Goal: Task Accomplishment & Management: Manage account settings

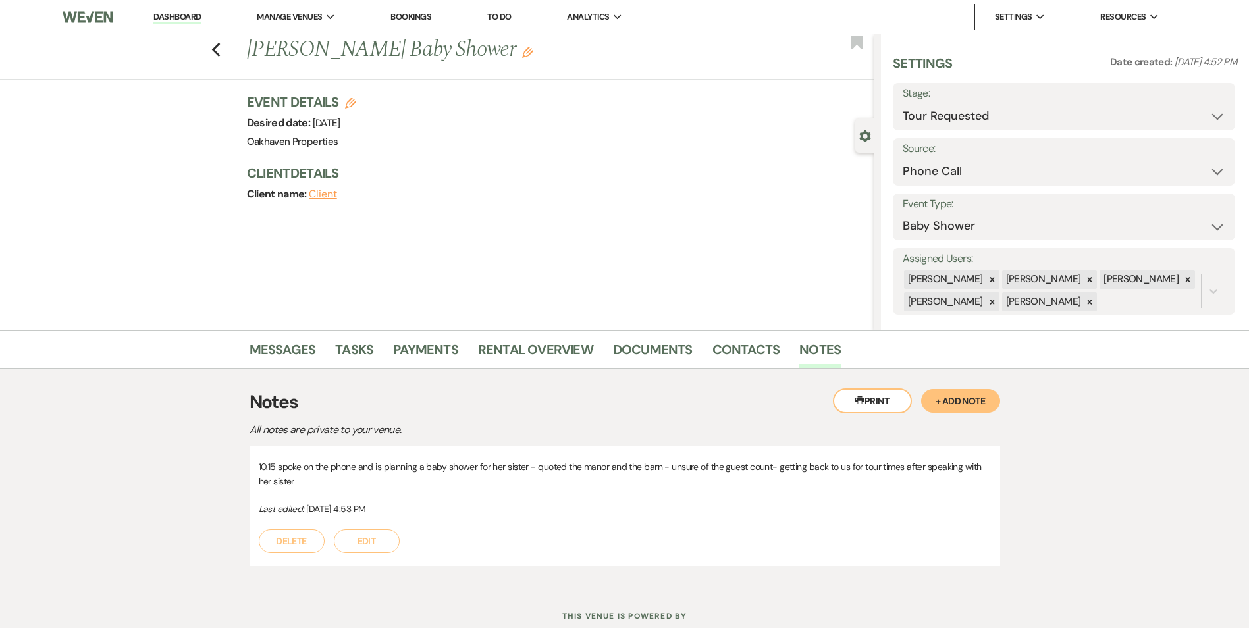
select select "2"
select select "22"
select select "3"
click at [176, 20] on link "Dashboard" at bounding box center [176, 17] width 47 height 13
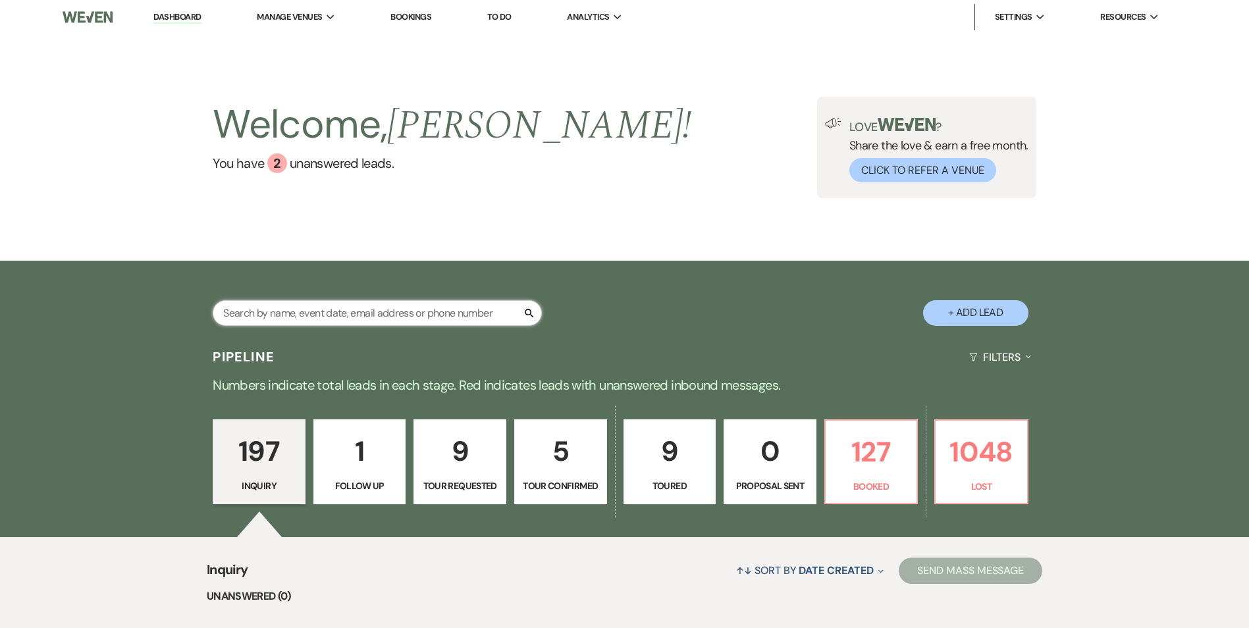
click at [287, 315] on input "text" at bounding box center [377, 313] width 329 height 26
type input "[PERSON_NAME]"
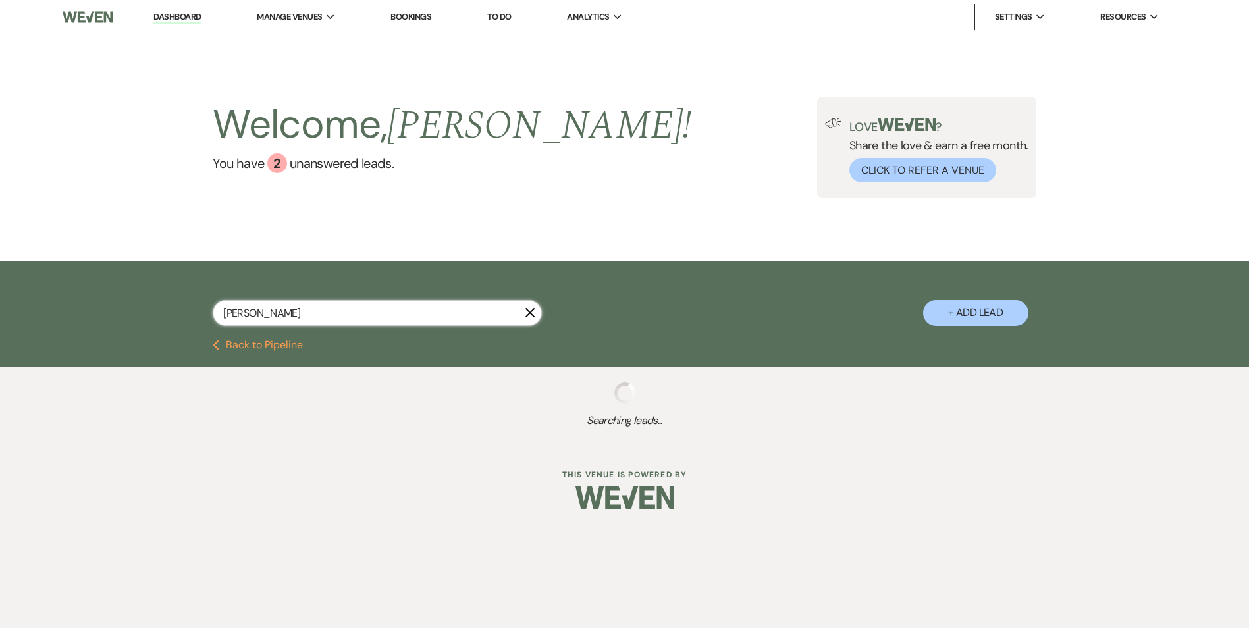
select select "2"
select select "8"
select select "6"
select select "8"
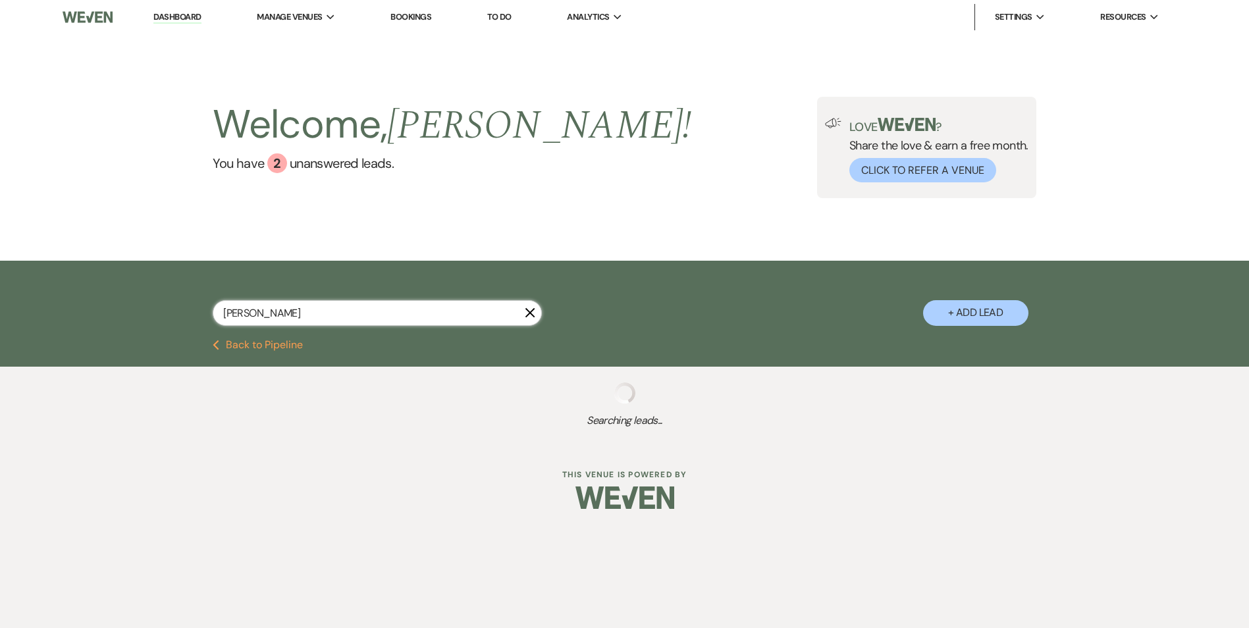
select select "4"
select select "8"
select select "6"
select select "8"
select select "6"
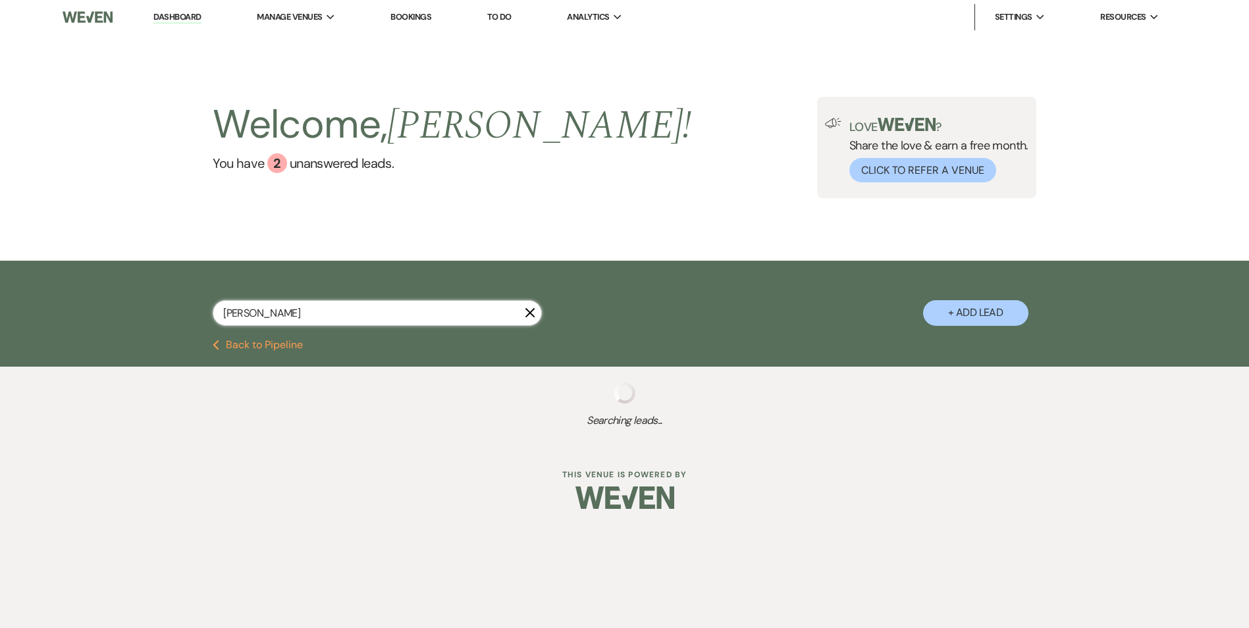
select select "8"
select select "11"
select select "8"
select select "7"
select select "8"
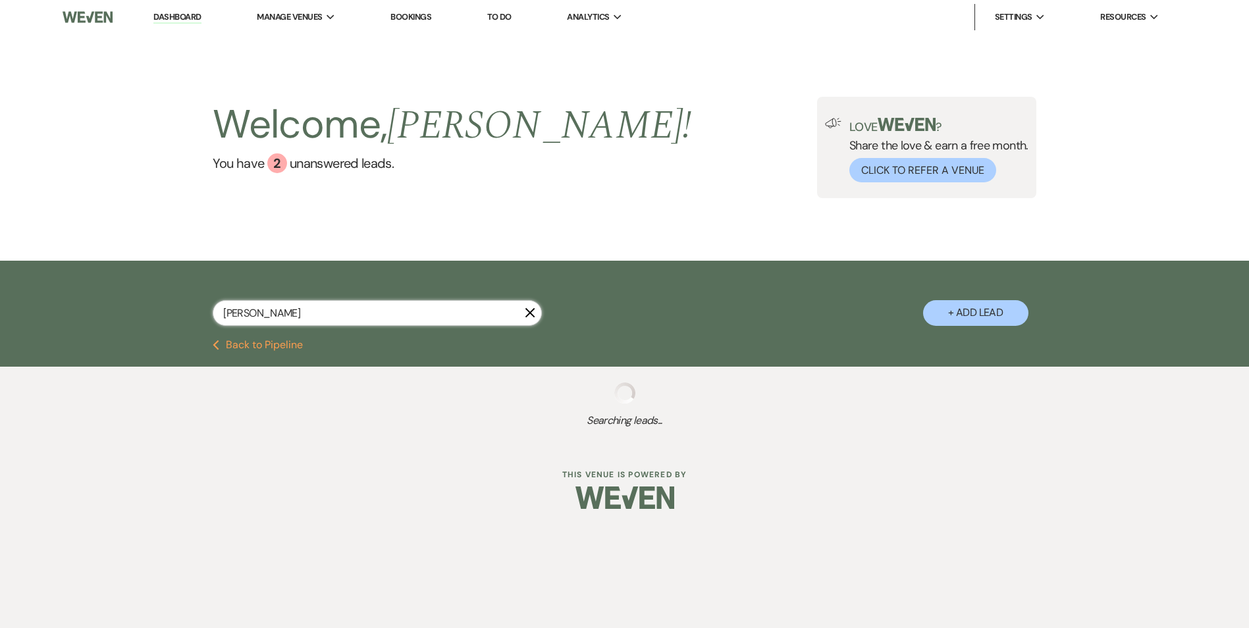
select select "5"
select select "8"
select select "5"
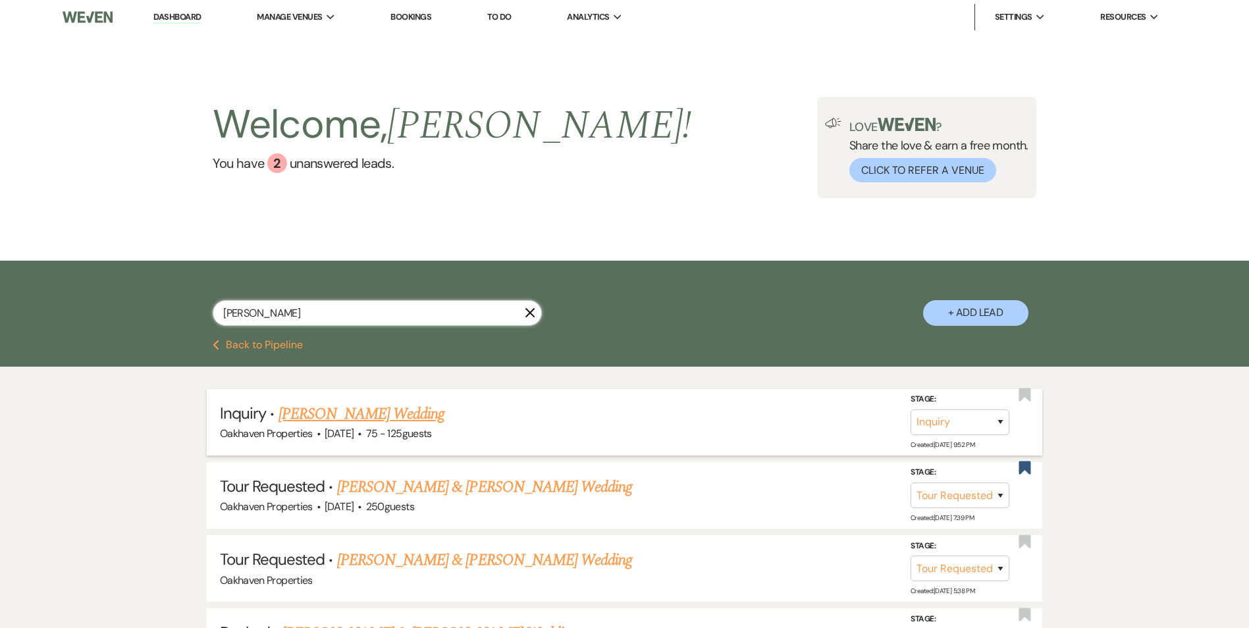
type input "[PERSON_NAME]"
click at [316, 411] on link "[PERSON_NAME] Wedding" at bounding box center [362, 414] width 167 height 24
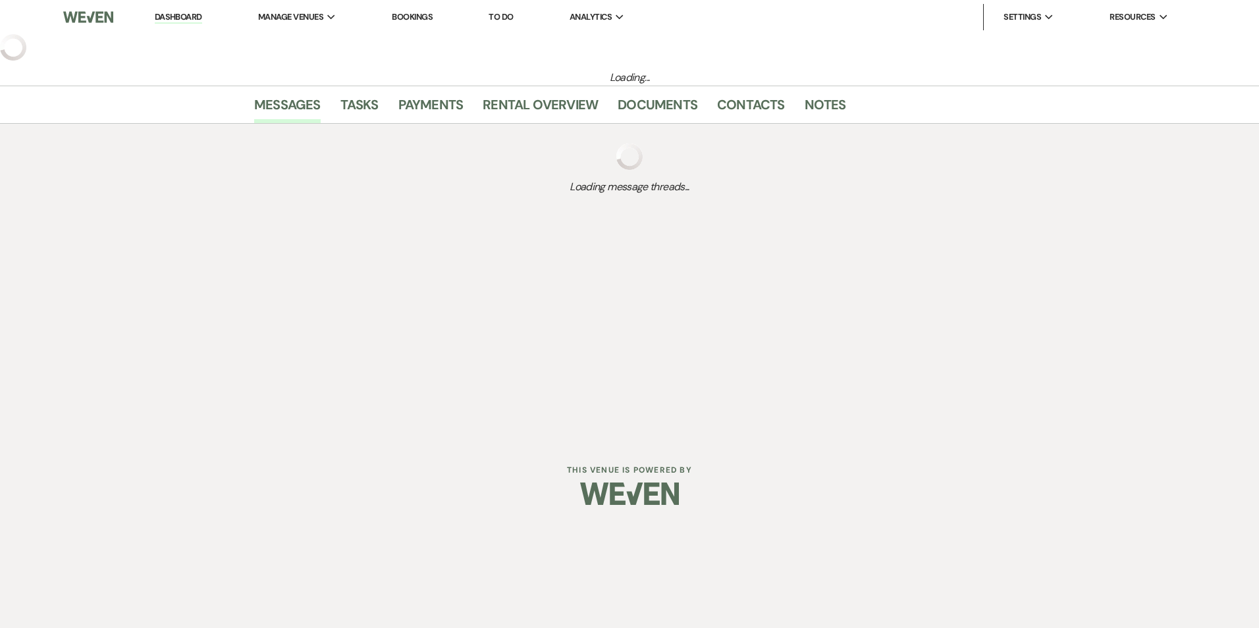
select select "3"
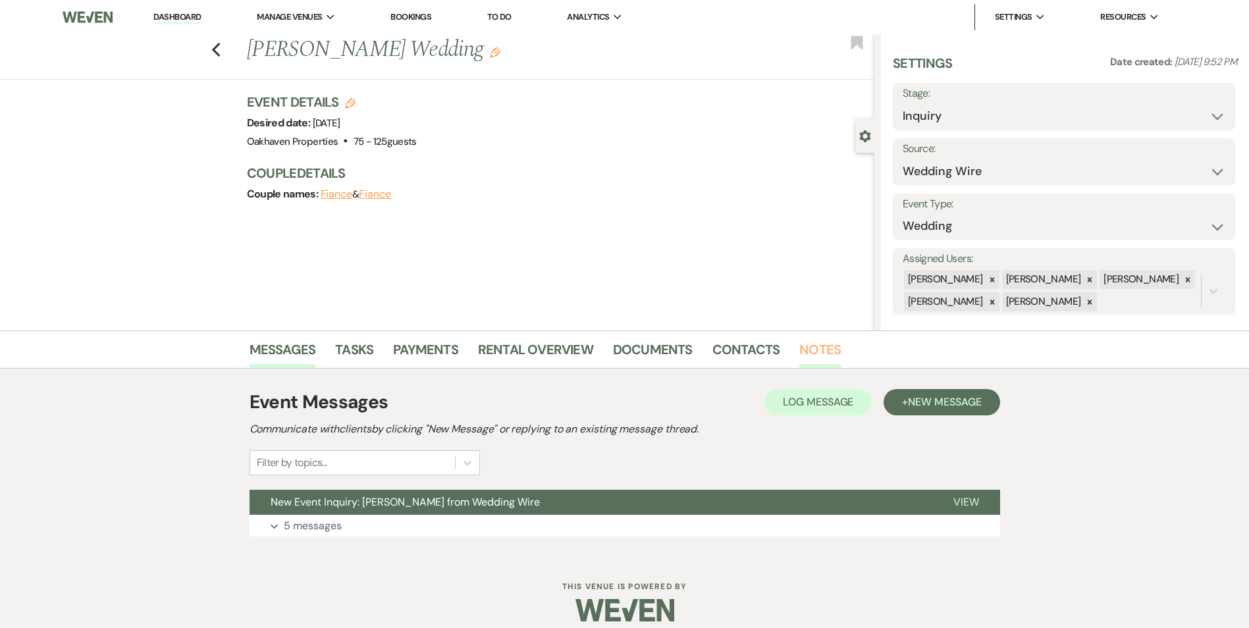
click at [829, 350] on link "Notes" at bounding box center [819, 353] width 41 height 29
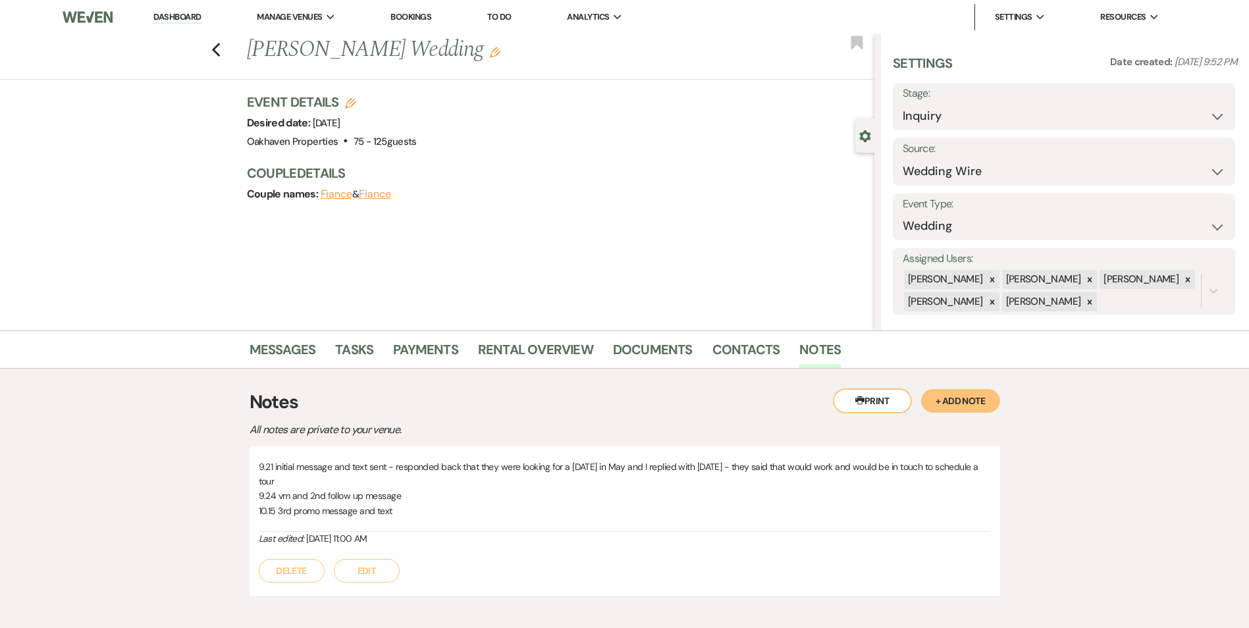
click at [358, 574] on button "Edit" at bounding box center [367, 571] width 66 height 24
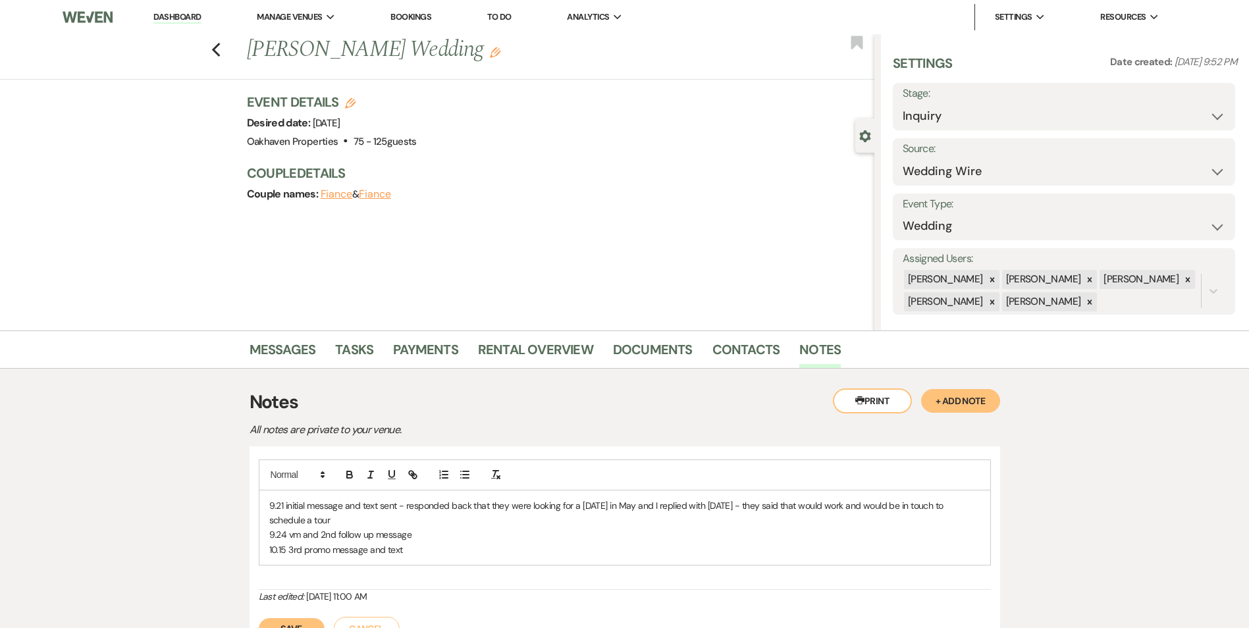
click at [415, 546] on p "10.15 3rd promo message and text" at bounding box center [624, 550] width 711 height 14
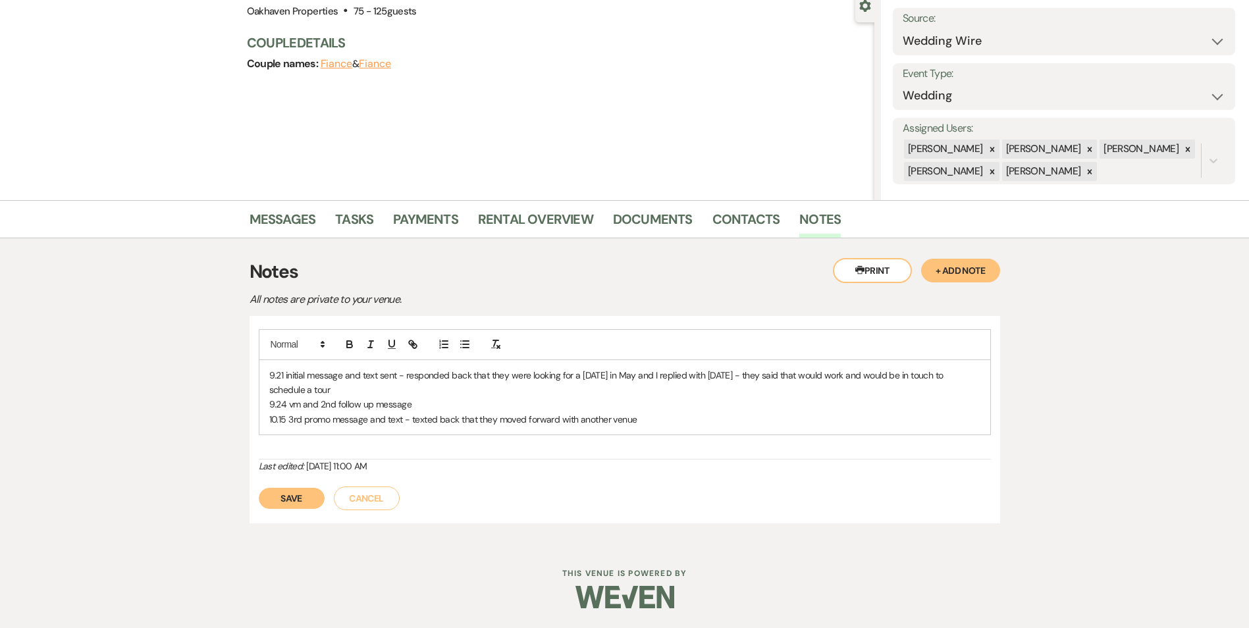
drag, startPoint x: 296, startPoint y: 496, endPoint x: 342, endPoint y: 491, distance: 46.4
click at [296, 496] on button "Save" at bounding box center [292, 498] width 66 height 21
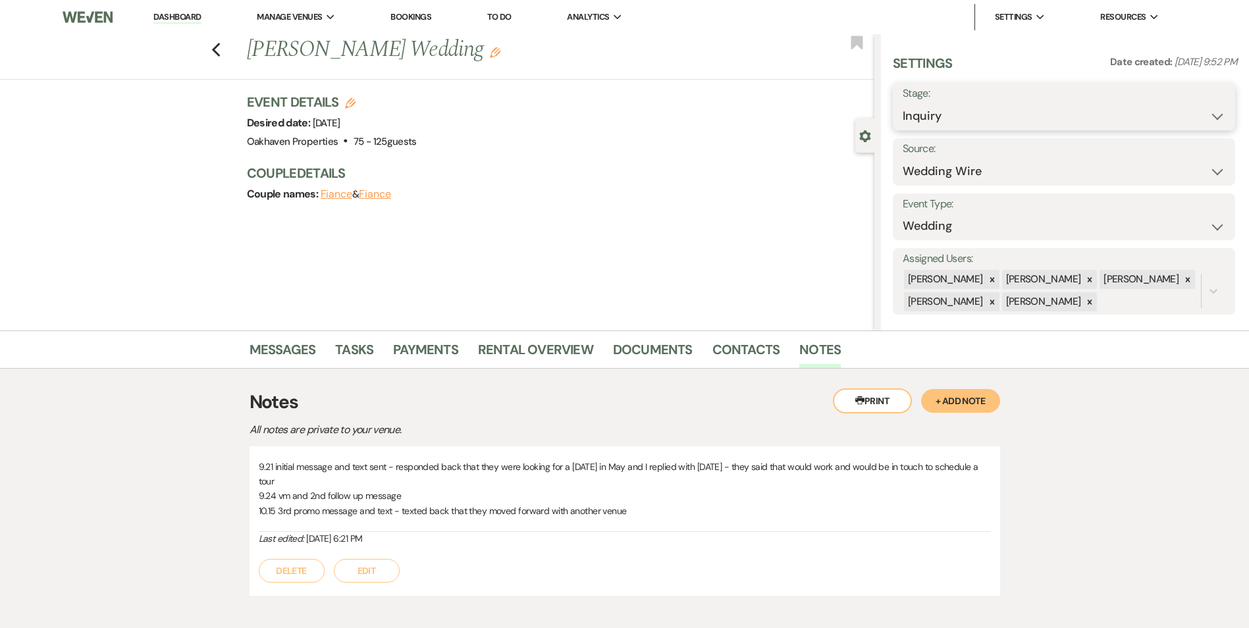
click at [978, 124] on select "Inquiry Follow Up Tour Requested Tour Confirmed Toured Proposal Sent Booked Lost" at bounding box center [1064, 116] width 323 height 26
select select "8"
click at [903, 103] on select "Inquiry Follow Up Tour Requested Tour Confirmed Toured Proposal Sent Booked Lost" at bounding box center [1064, 116] width 323 height 26
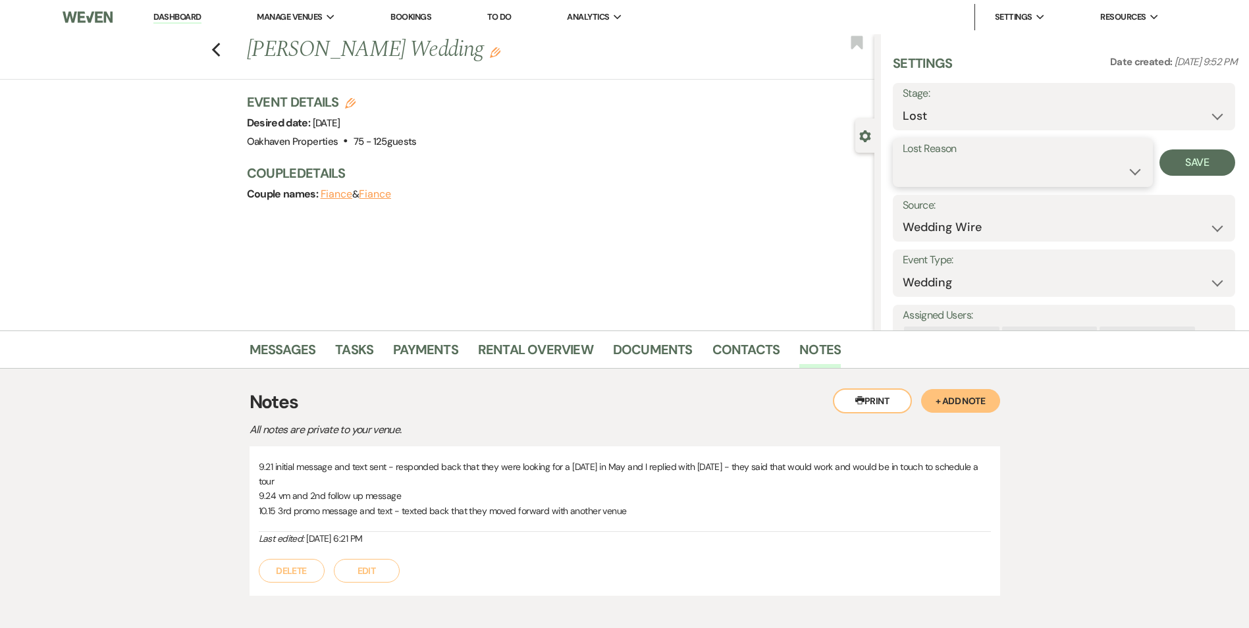
drag, startPoint x: 925, startPoint y: 176, endPoint x: 929, endPoint y: 186, distance: 10.6
click at [925, 176] on select "Booked Elsewhere Budget Date Unavailable No Response Not a Good Match Capacity …" at bounding box center [1023, 172] width 240 height 26
select select "6"
click at [903, 159] on select "Booked Elsewhere Budget Date Unavailable No Response Not a Good Match Capacity …" at bounding box center [1023, 172] width 240 height 26
drag, startPoint x: 1215, startPoint y: 158, endPoint x: 1173, endPoint y: 191, distance: 54.0
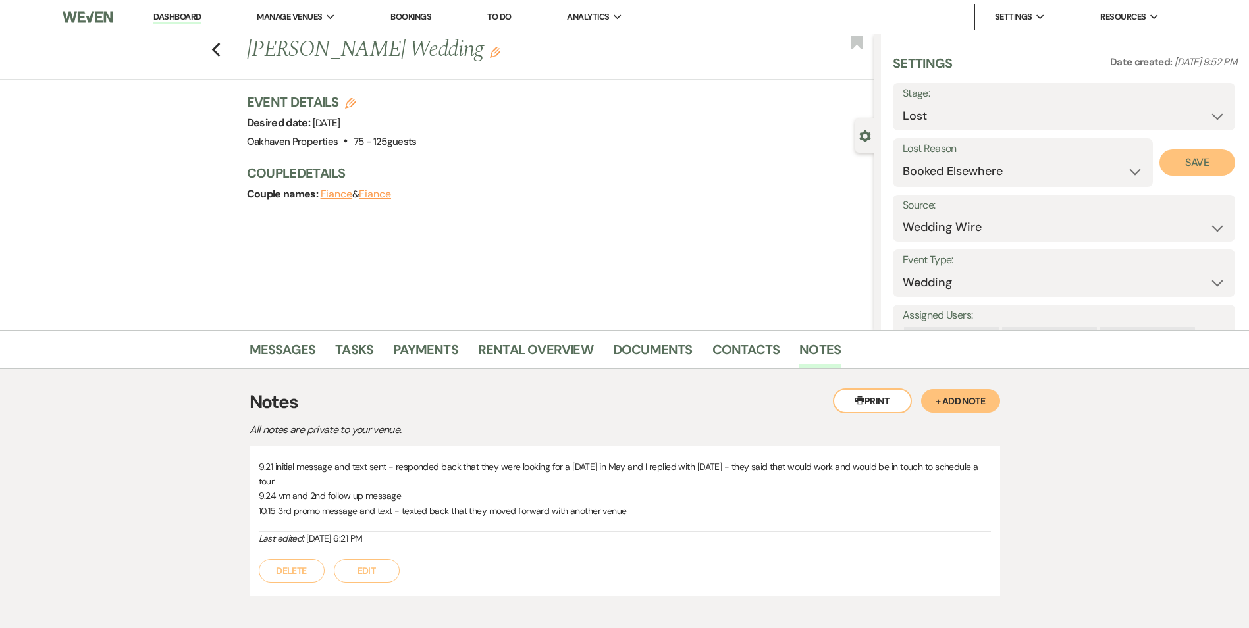
click at [1217, 158] on button "Save" at bounding box center [1197, 162] width 76 height 26
click at [367, 349] on link "Tasks" at bounding box center [354, 353] width 38 height 29
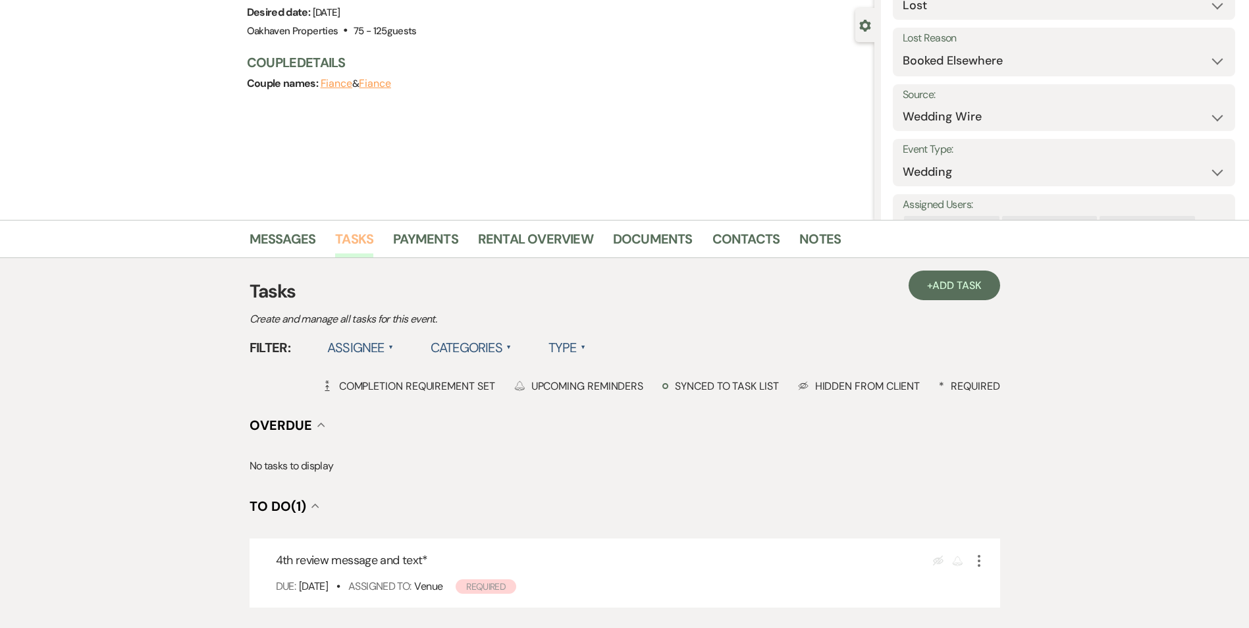
scroll to position [228, 0]
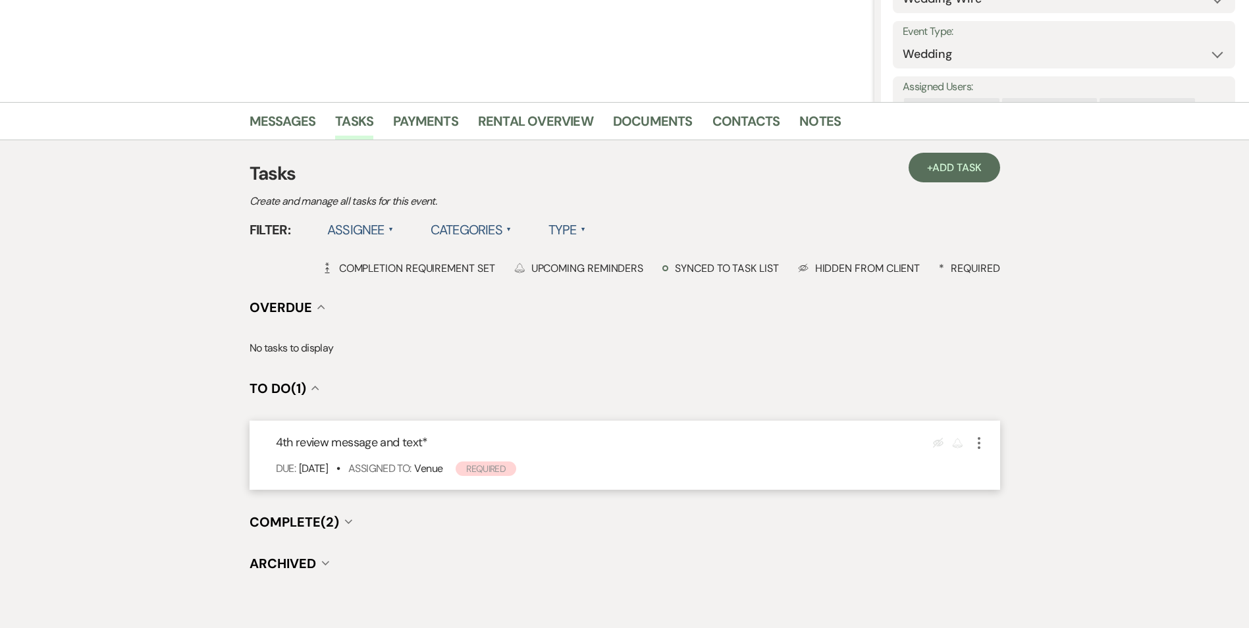
click at [978, 437] on icon "More" at bounding box center [979, 443] width 16 height 16
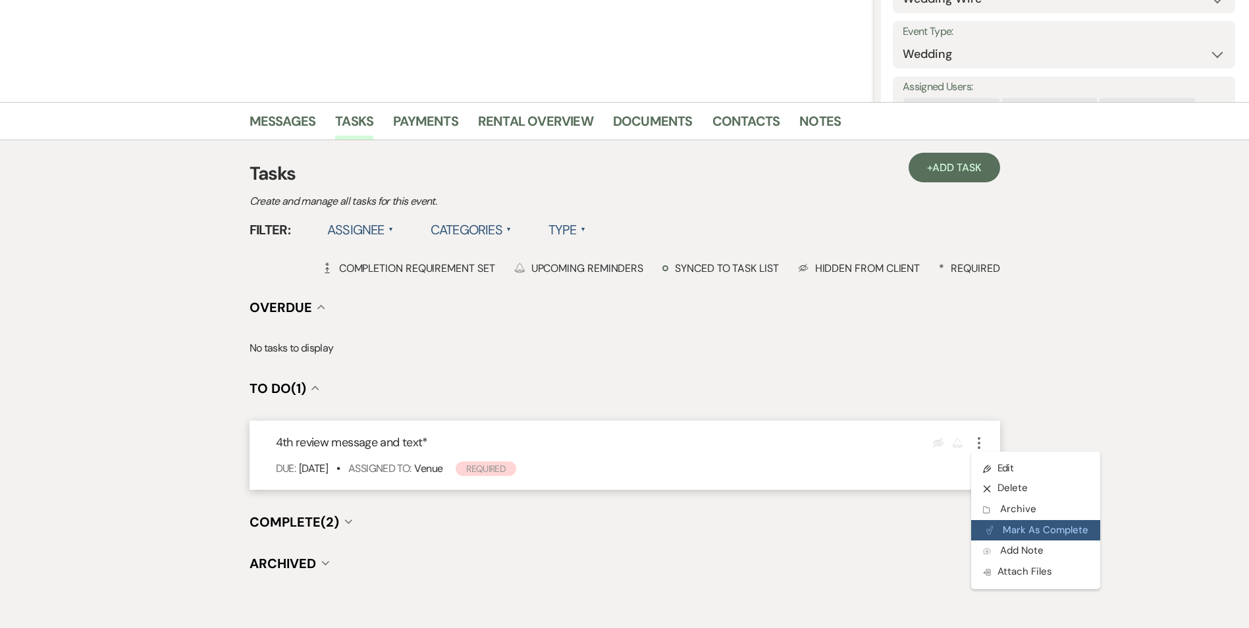
click at [1012, 529] on button "Plan Portal Link Mark As Complete" at bounding box center [1035, 530] width 129 height 21
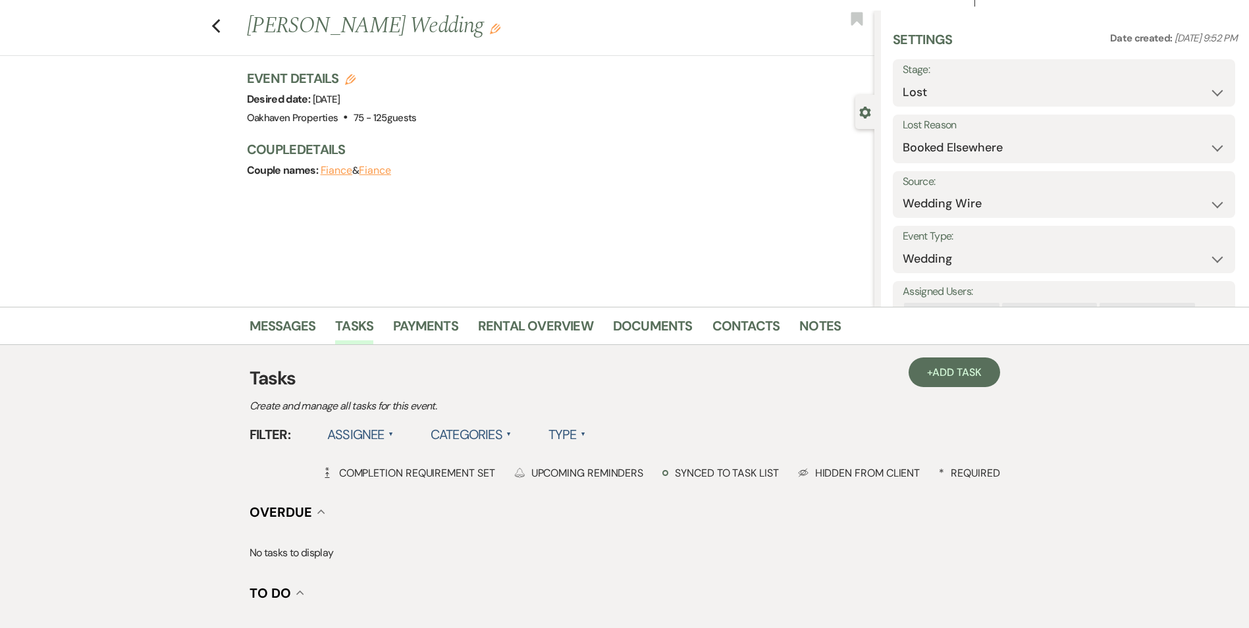
scroll to position [0, 0]
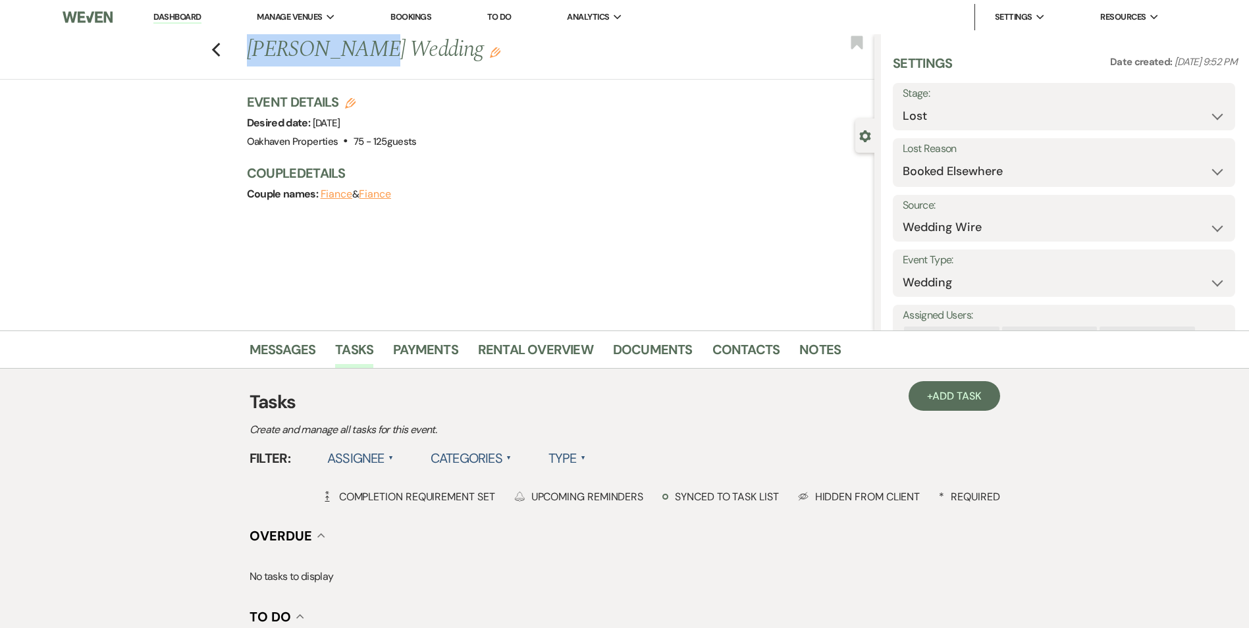
drag, startPoint x: 346, startPoint y: 53, endPoint x: 253, endPoint y: 48, distance: 93.6
click at [253, 48] on h1 "[PERSON_NAME] Wedding Edit" at bounding box center [495, 50] width 497 height 32
copy h1 "[PERSON_NAME]"
click at [183, 16] on link "Dashboard" at bounding box center [176, 17] width 47 height 13
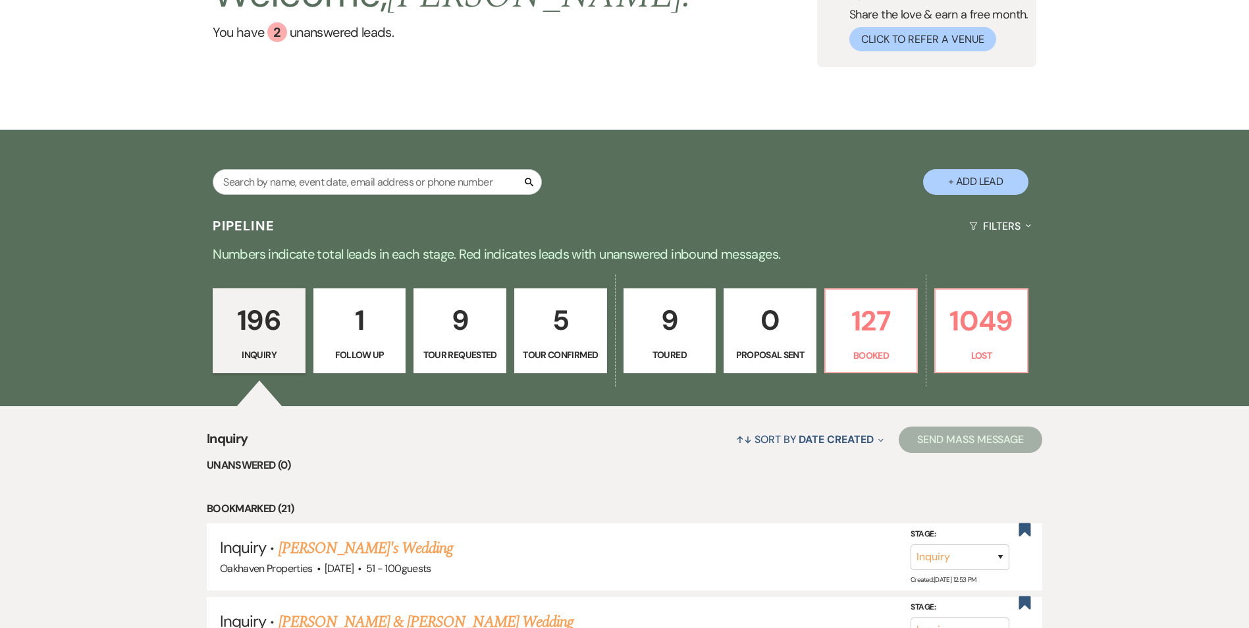
scroll to position [132, 0]
click at [848, 340] on p "127" at bounding box center [872, 320] width 76 height 44
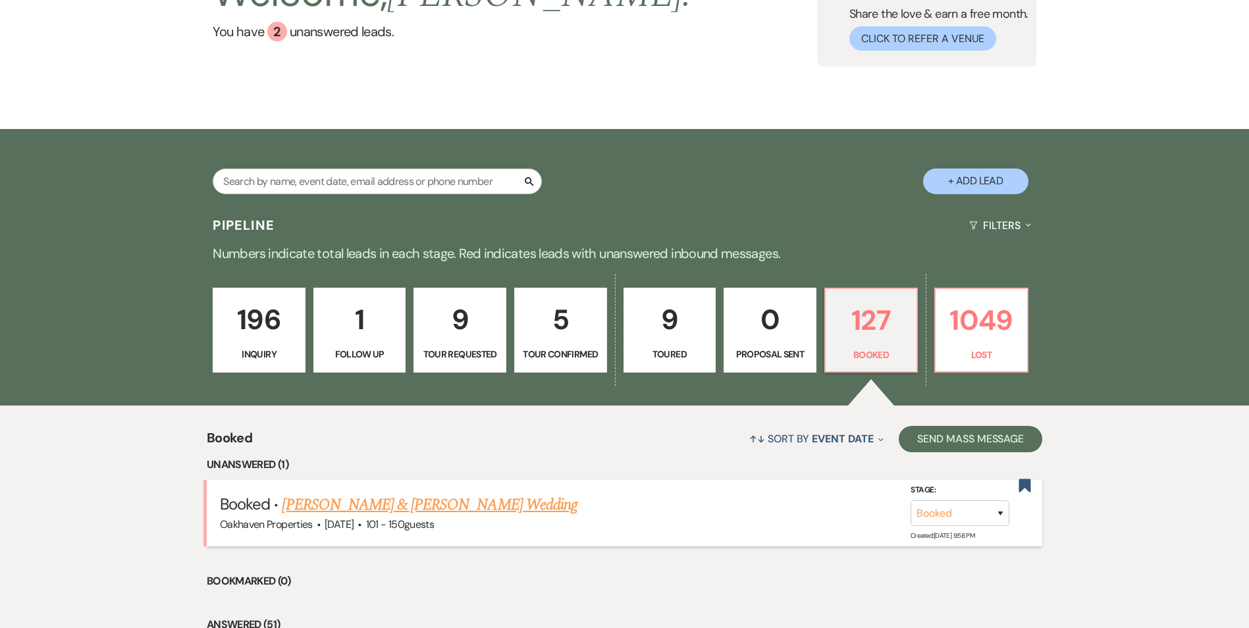
scroll to position [198, 0]
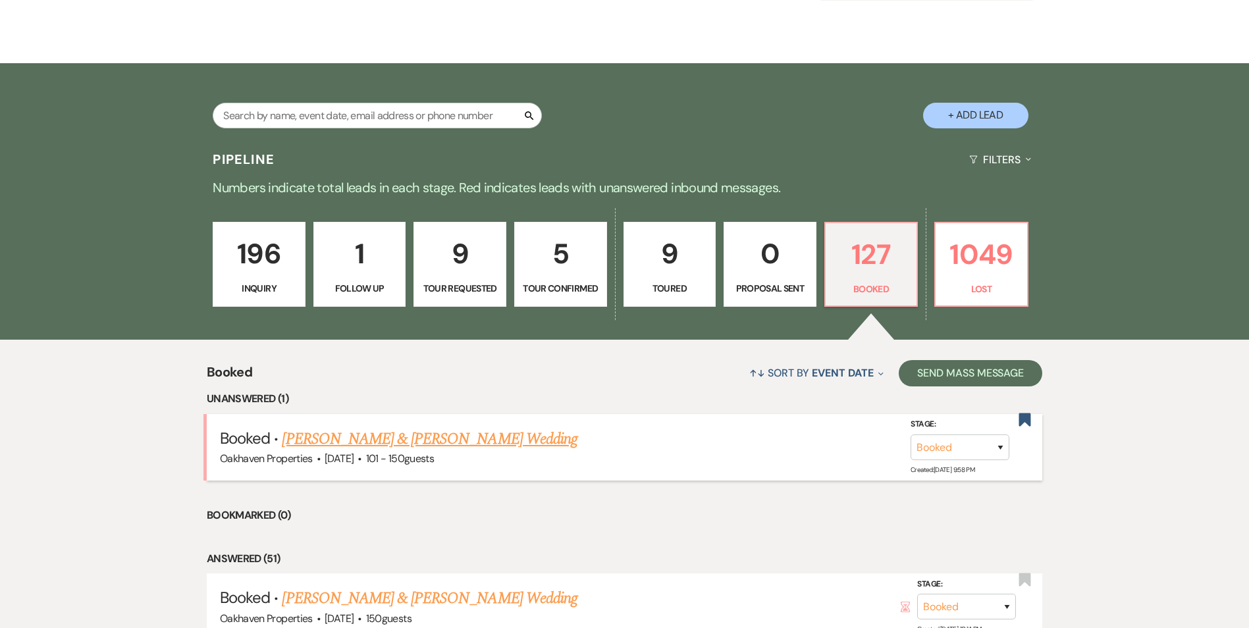
click at [427, 442] on link "[PERSON_NAME] & [PERSON_NAME] Wedding" at bounding box center [429, 439] width 295 height 24
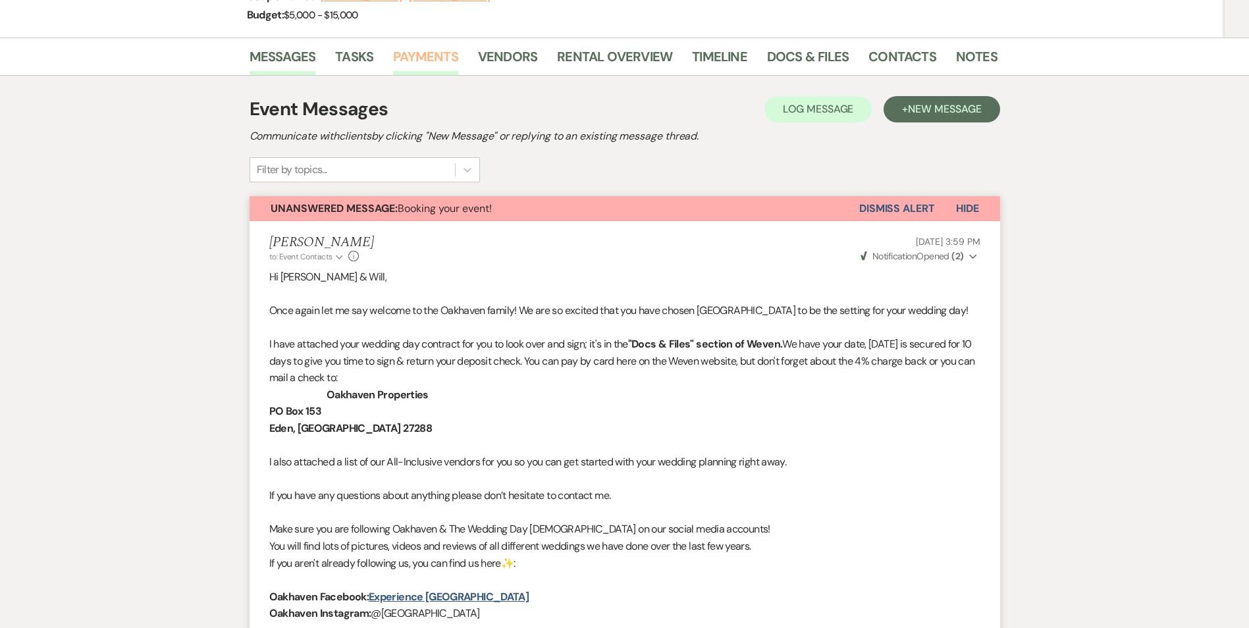
click at [401, 55] on link "Payments" at bounding box center [425, 60] width 65 height 29
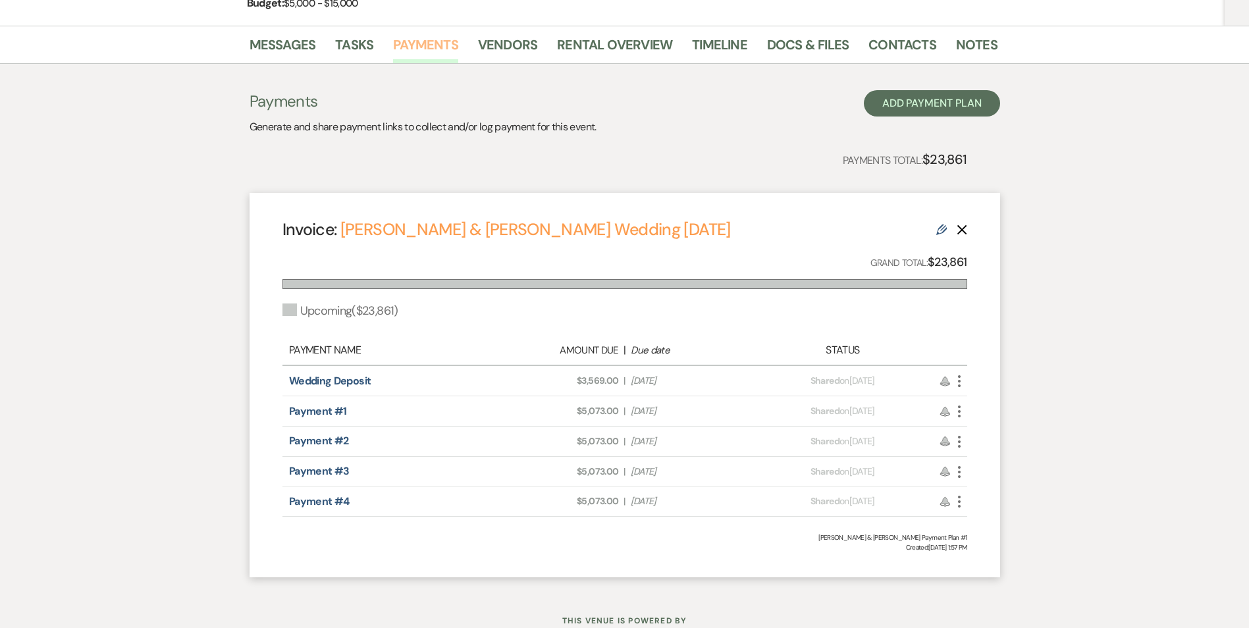
scroll to position [257, 0]
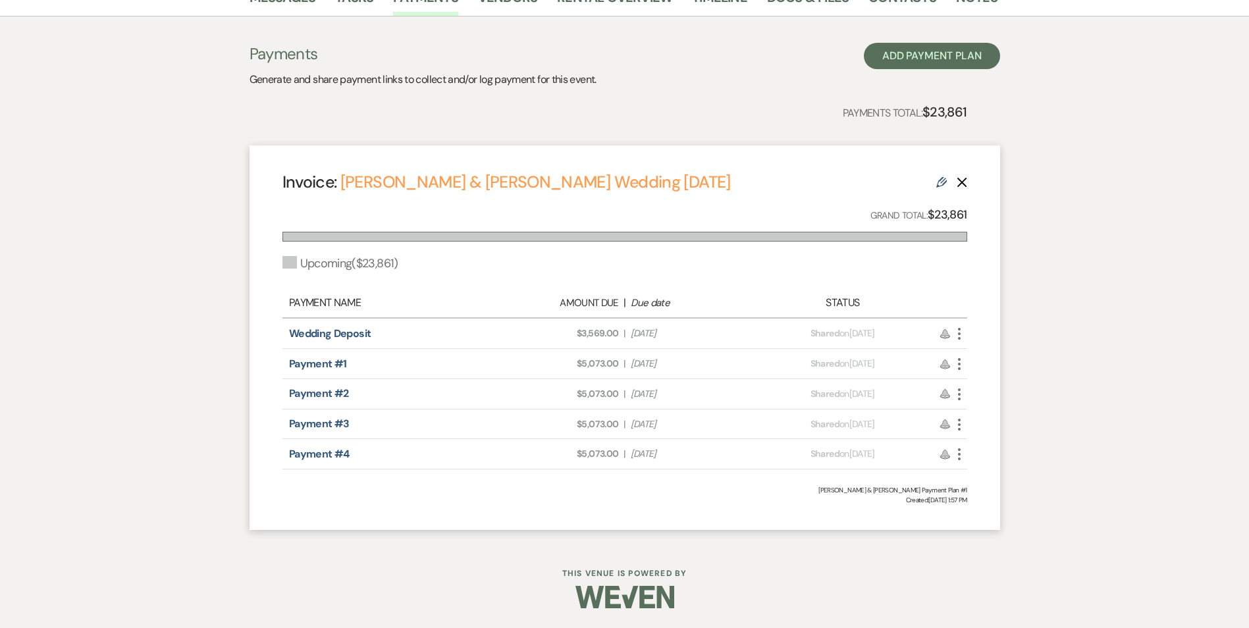
click at [957, 331] on icon "More" at bounding box center [959, 334] width 16 height 16
click at [999, 423] on link "Pencil Edit" at bounding box center [1017, 427] width 133 height 22
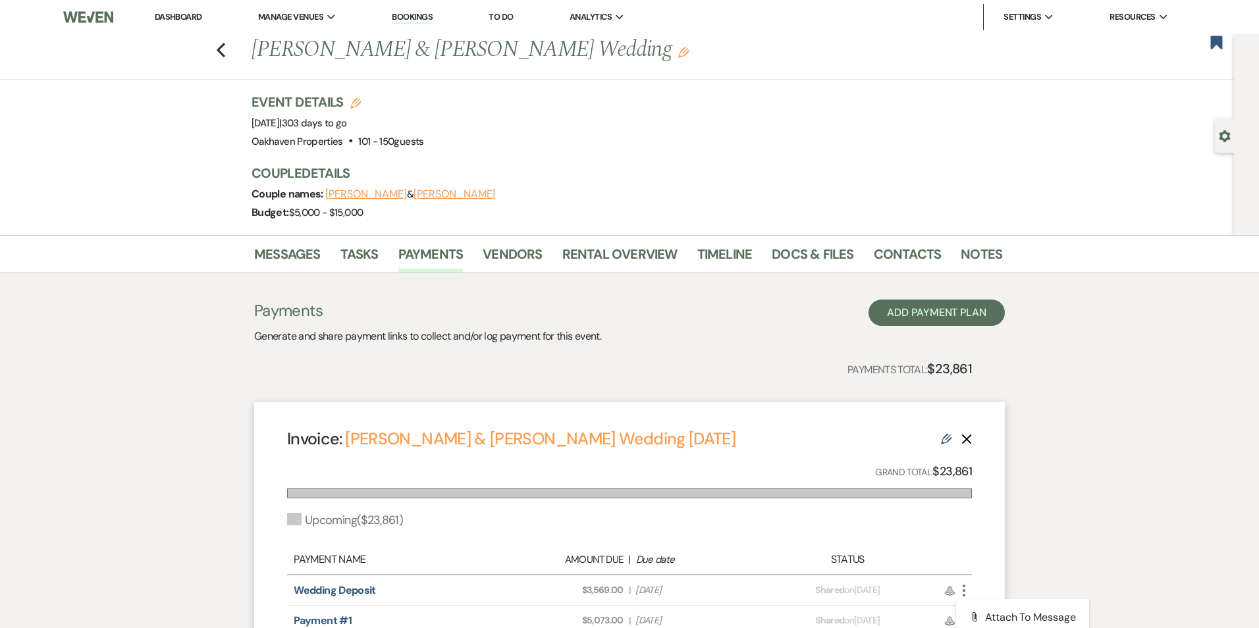
select select "29954"
select select "2"
select select "flat"
select select "true"
select select "client"
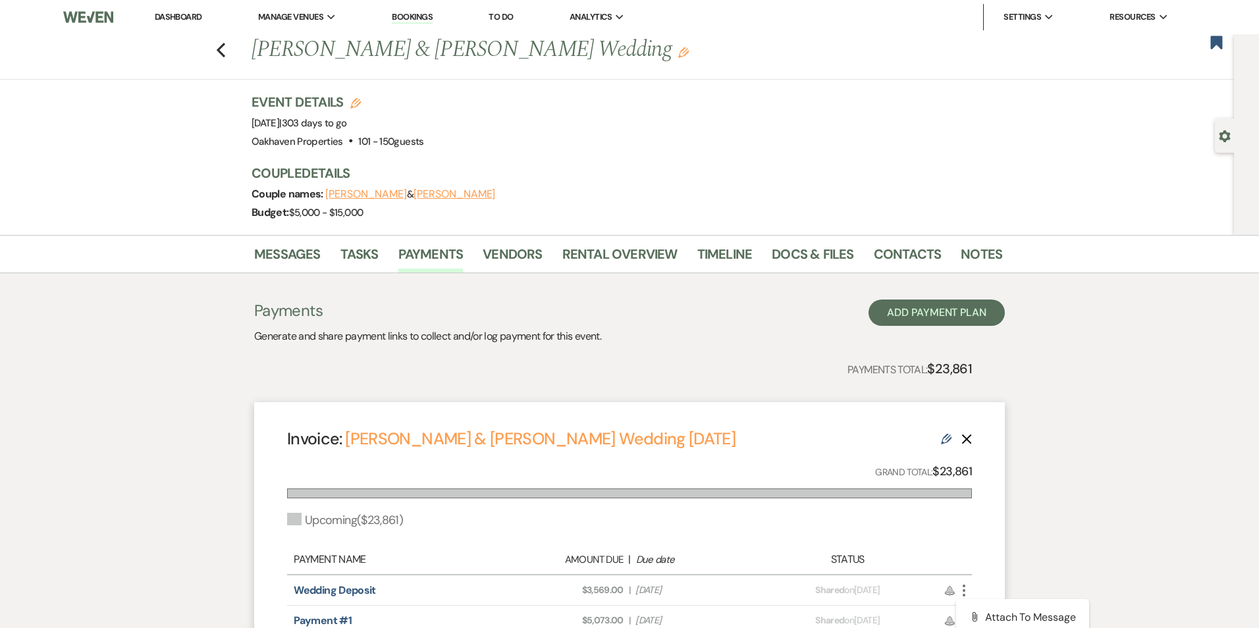
select select "weeks"
select select "2"
select select "flat"
select select "true"
select select "client"
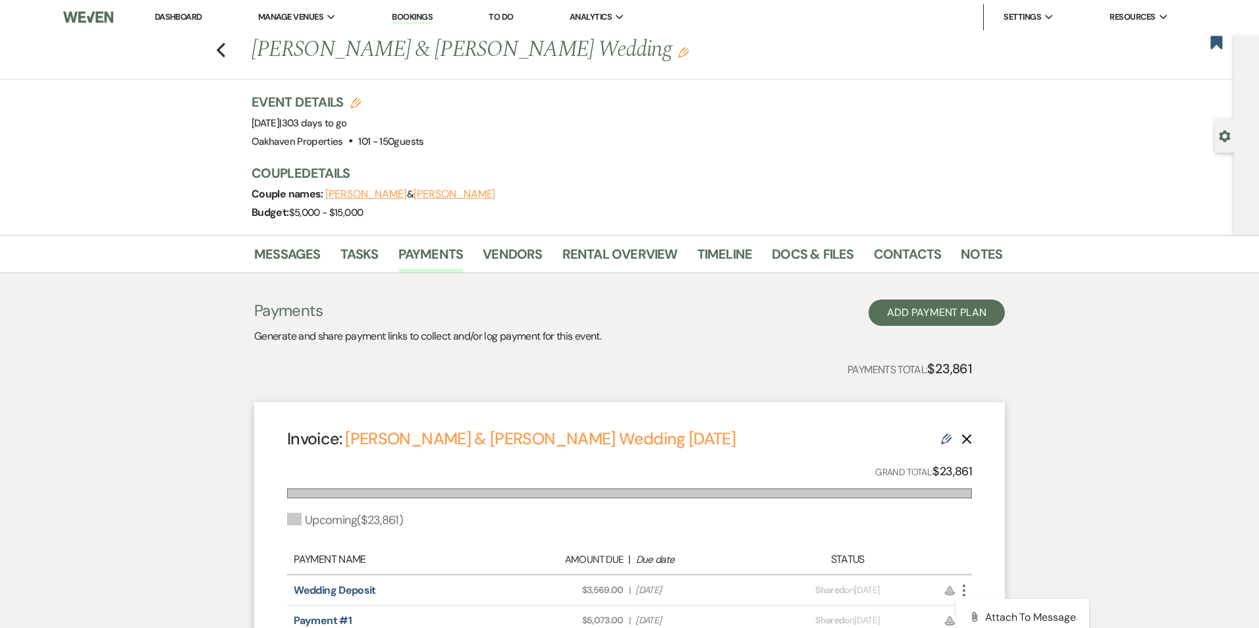
select select "weeks"
select select "2"
select select "flat"
select select "true"
select select "client"
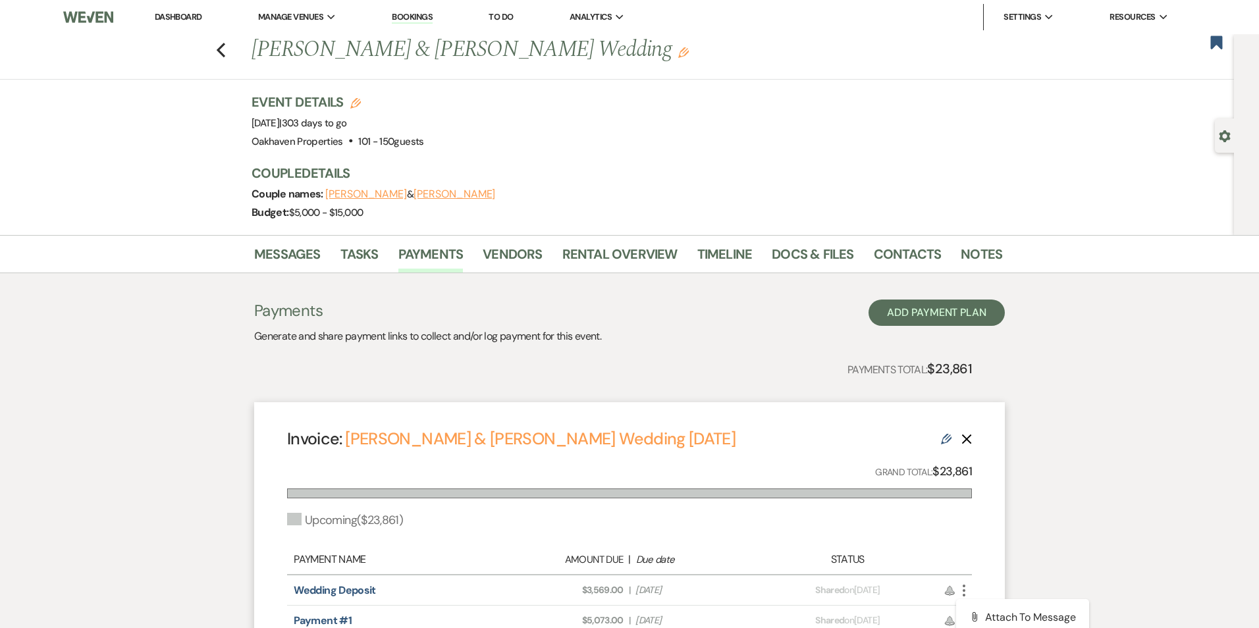
select select "weeks"
select select "2"
select select "flat"
select select "true"
select select "client"
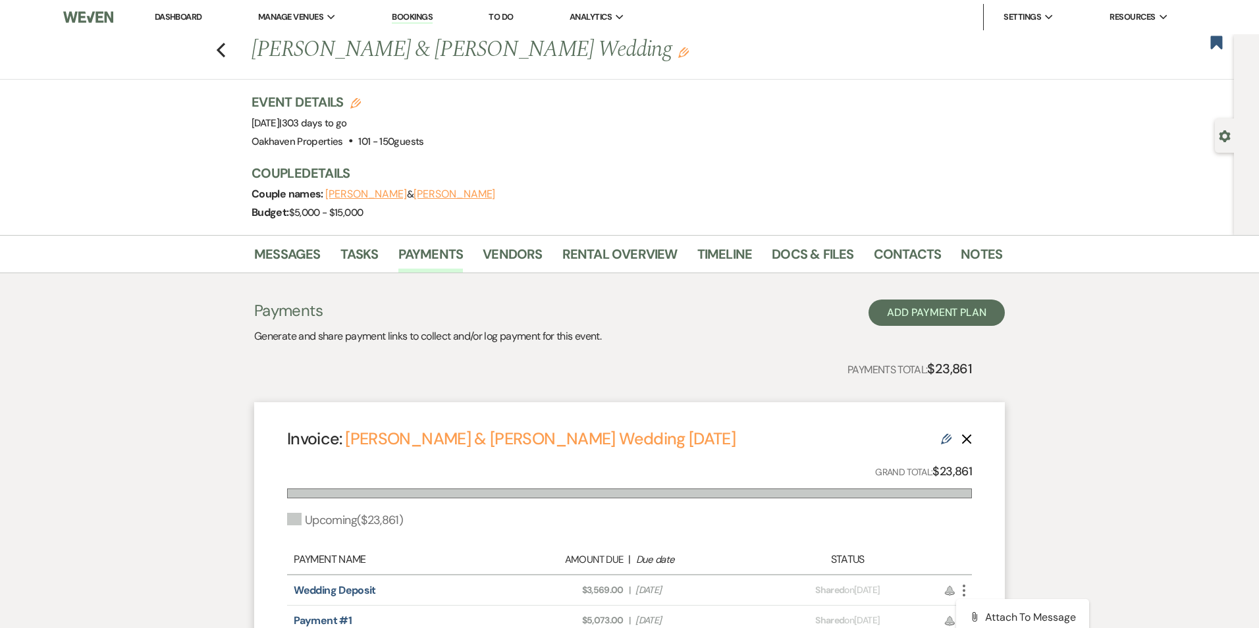
select select "weeks"
select select "2"
select select "flat"
select select "true"
select select "client"
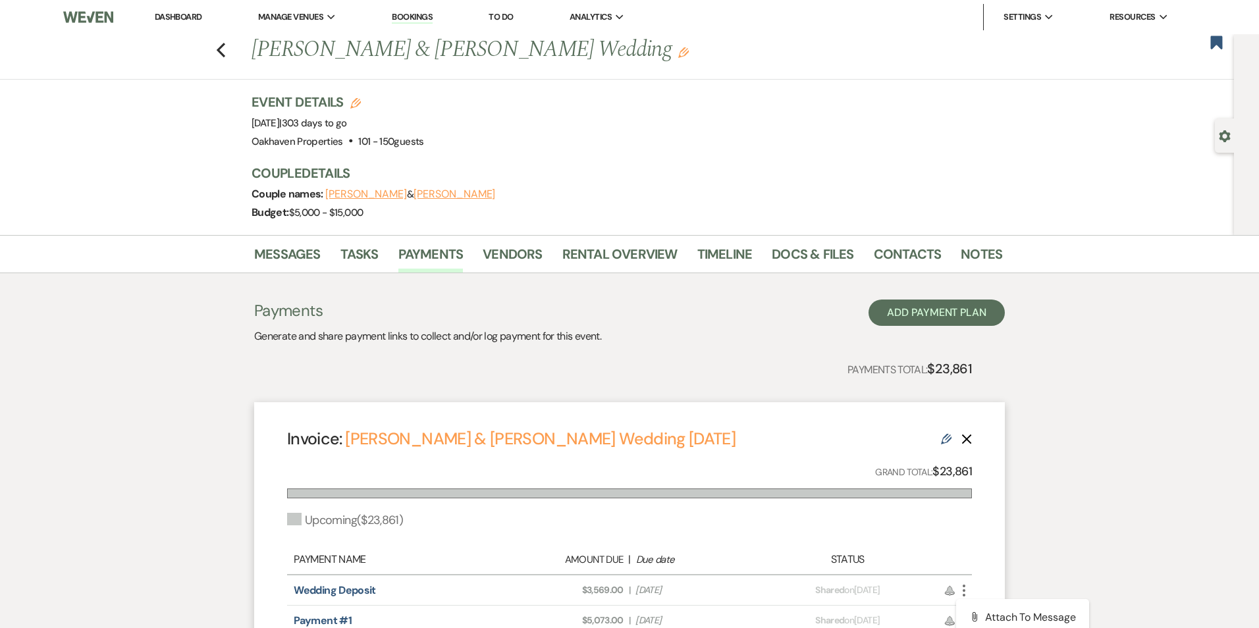
select select "weeks"
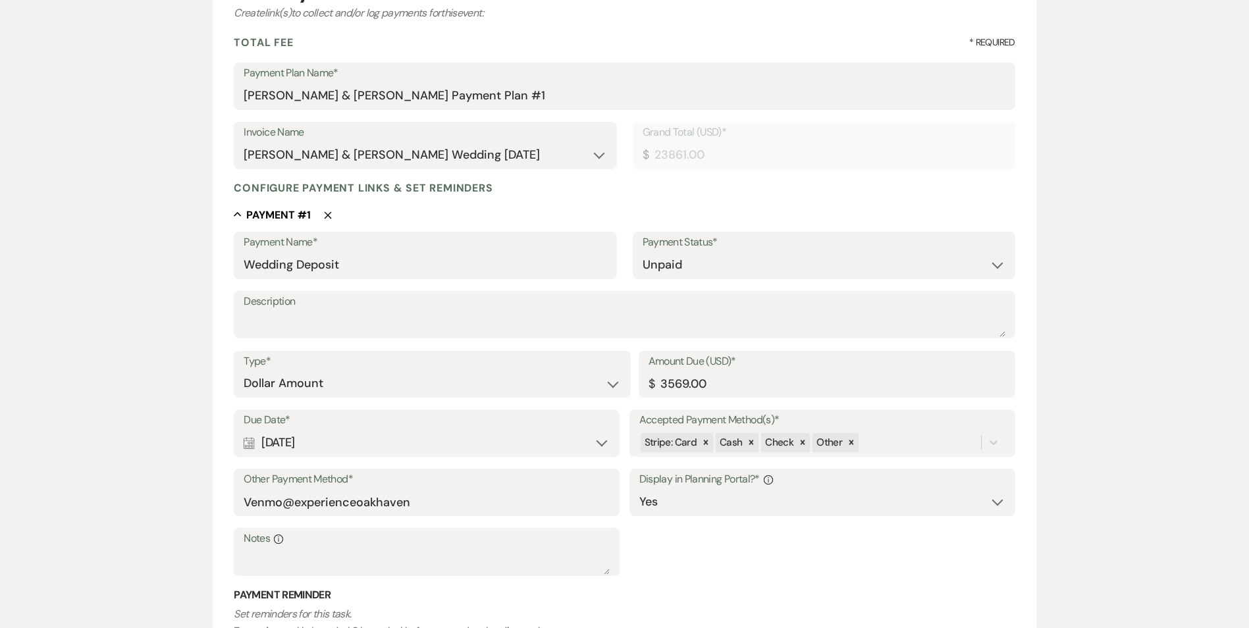
scroll to position [198, 0]
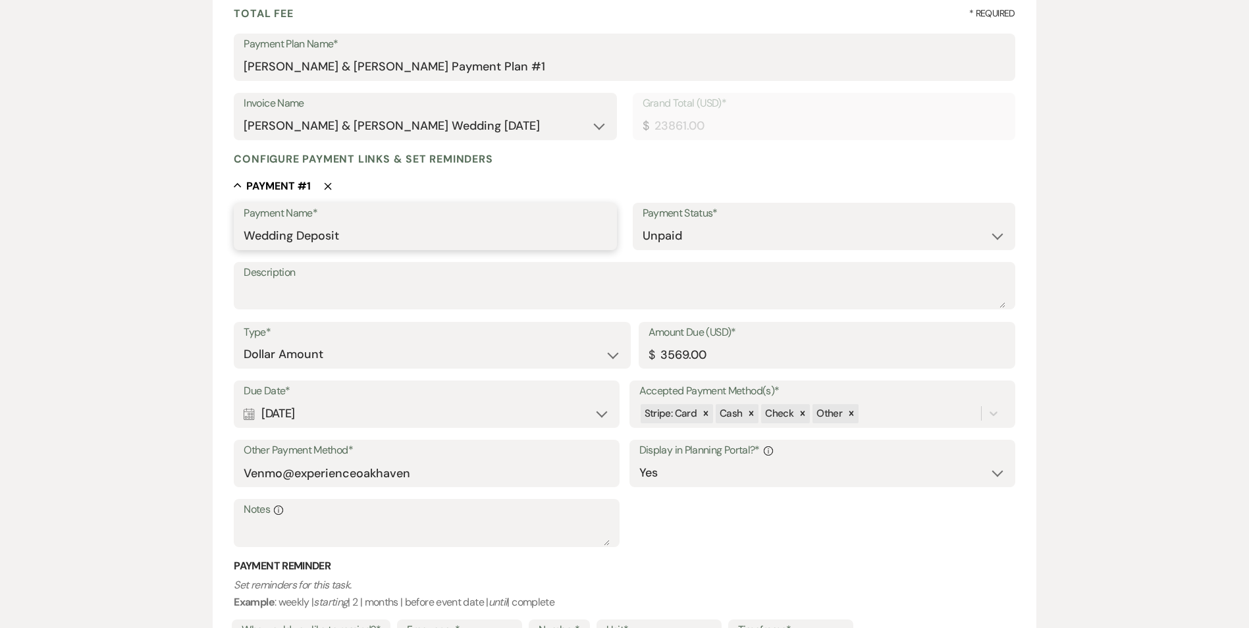
click at [406, 238] on input "Wedding Deposit" at bounding box center [425, 236] width 363 height 26
type input "Wedding Deposit 1"
click at [711, 353] on input "3569.00" at bounding box center [827, 355] width 357 height 26
click at [687, 354] on input "3569.00" at bounding box center [827, 355] width 357 height 26
type input "1000.00"
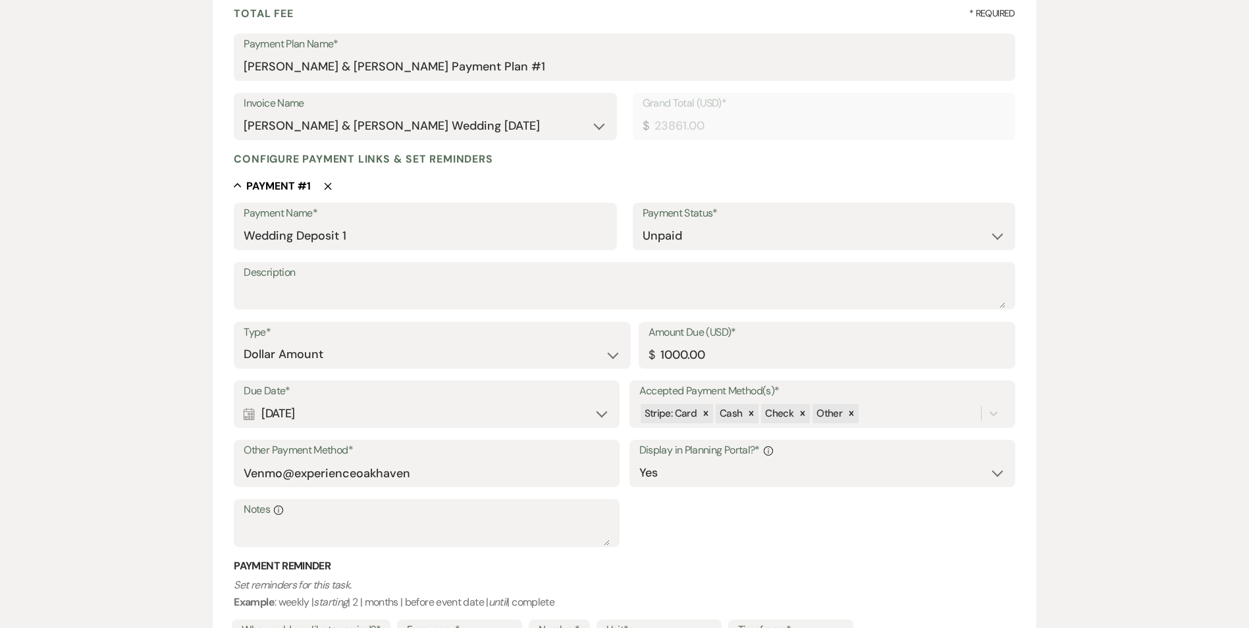
click at [724, 568] on h3 "Payment Reminder" at bounding box center [624, 566] width 781 height 14
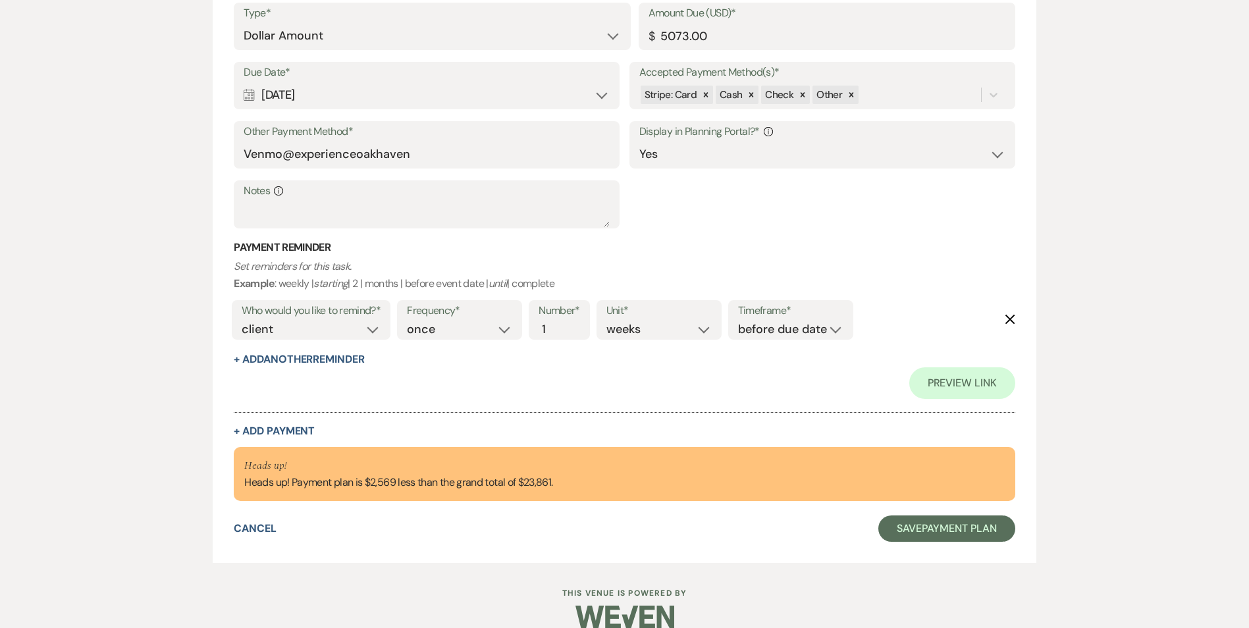
scroll to position [2800, 0]
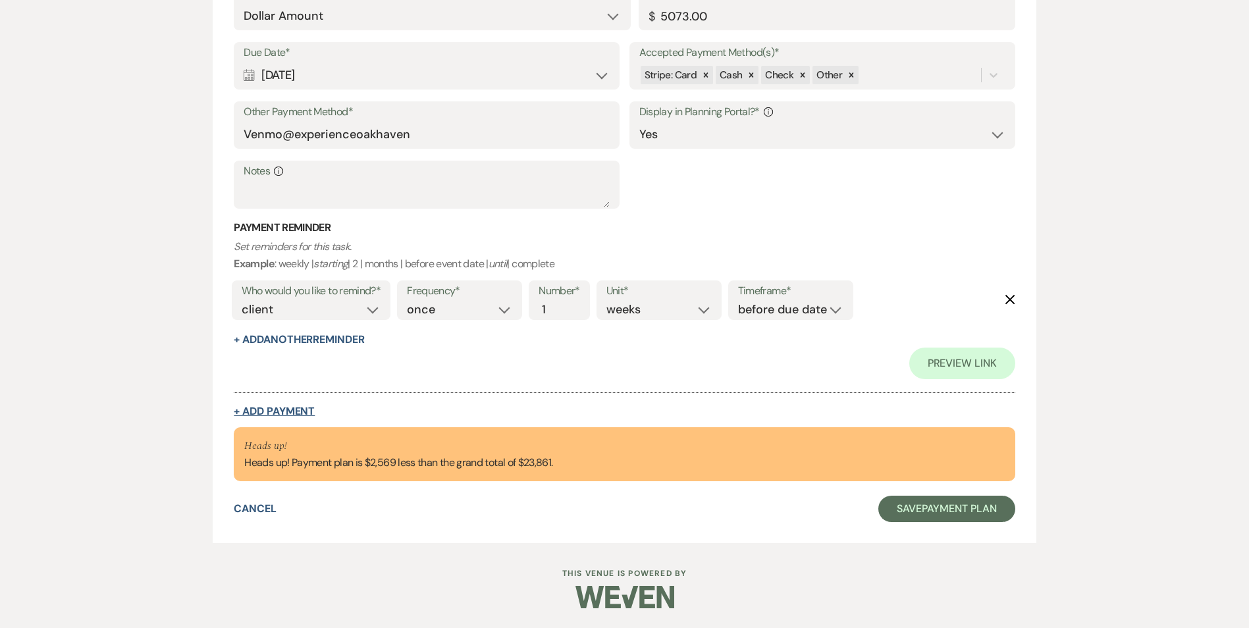
click at [286, 411] on button "+ Add Payment" at bounding box center [274, 411] width 81 height 11
select select "2"
select select "flat"
select select "true"
select select "client"
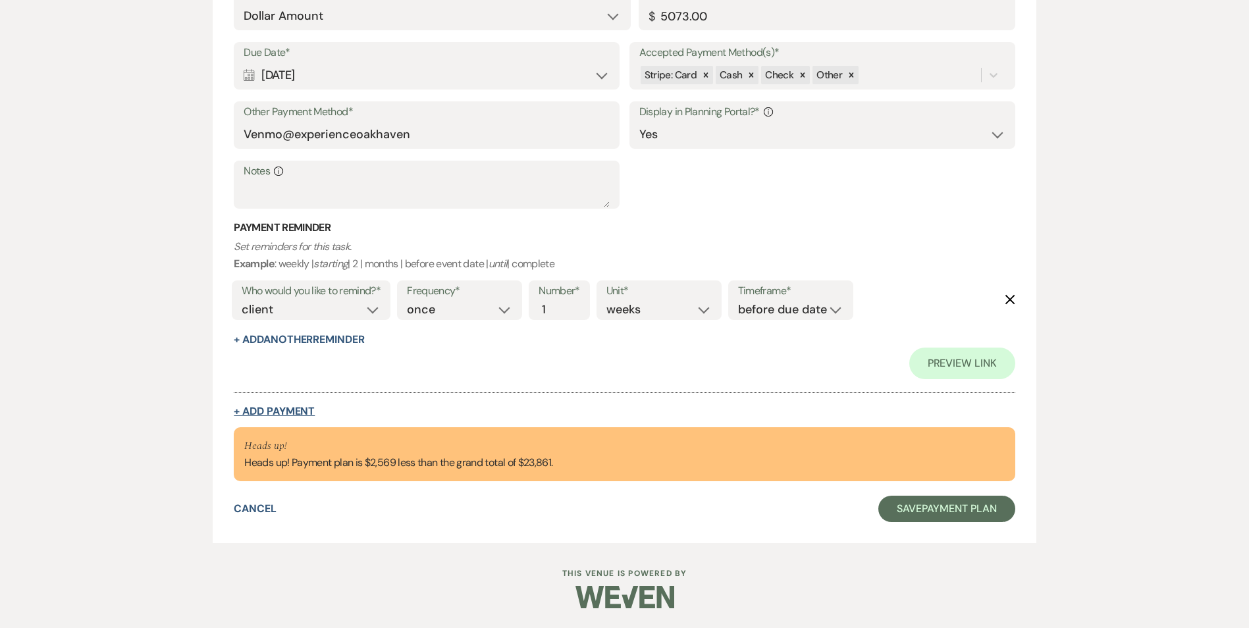
select select "weeks"
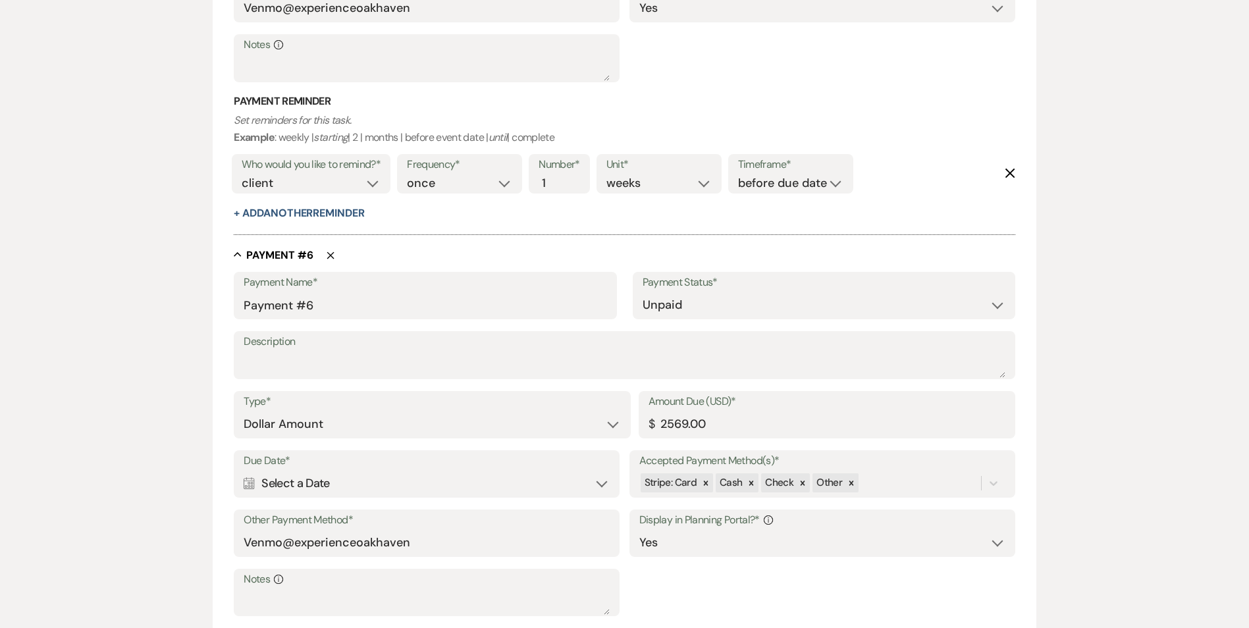
scroll to position [2674, 0]
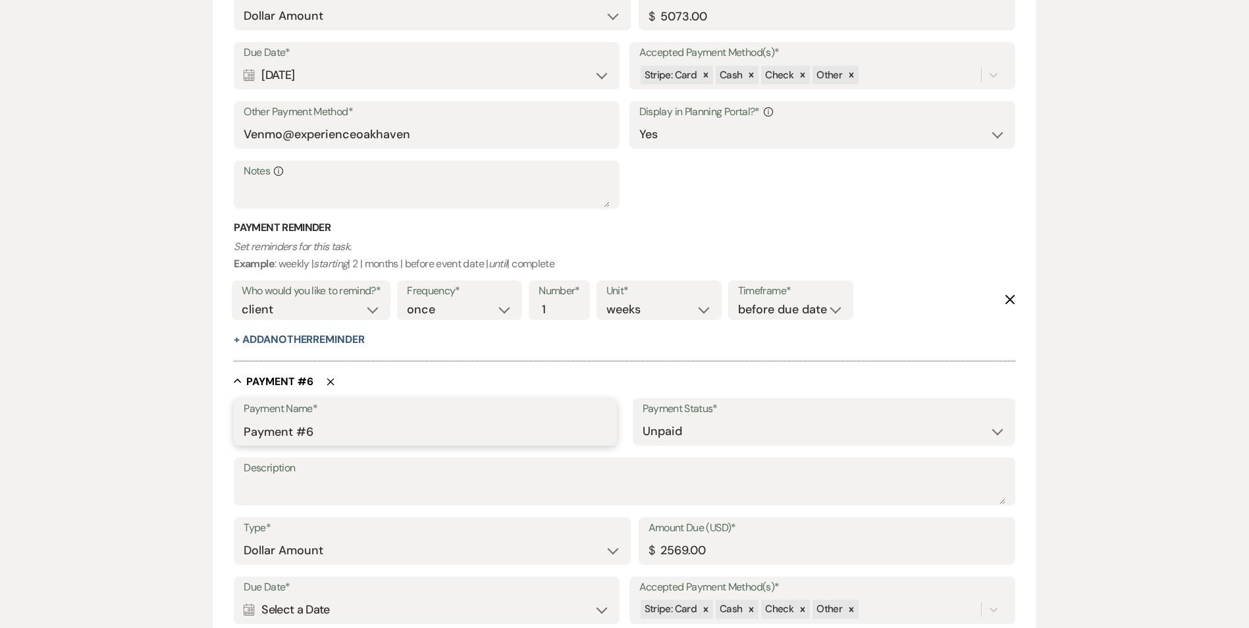
click at [383, 431] on input "Payment #6" at bounding box center [425, 432] width 363 height 26
type input "P"
type input "Wedding Deposit #2"
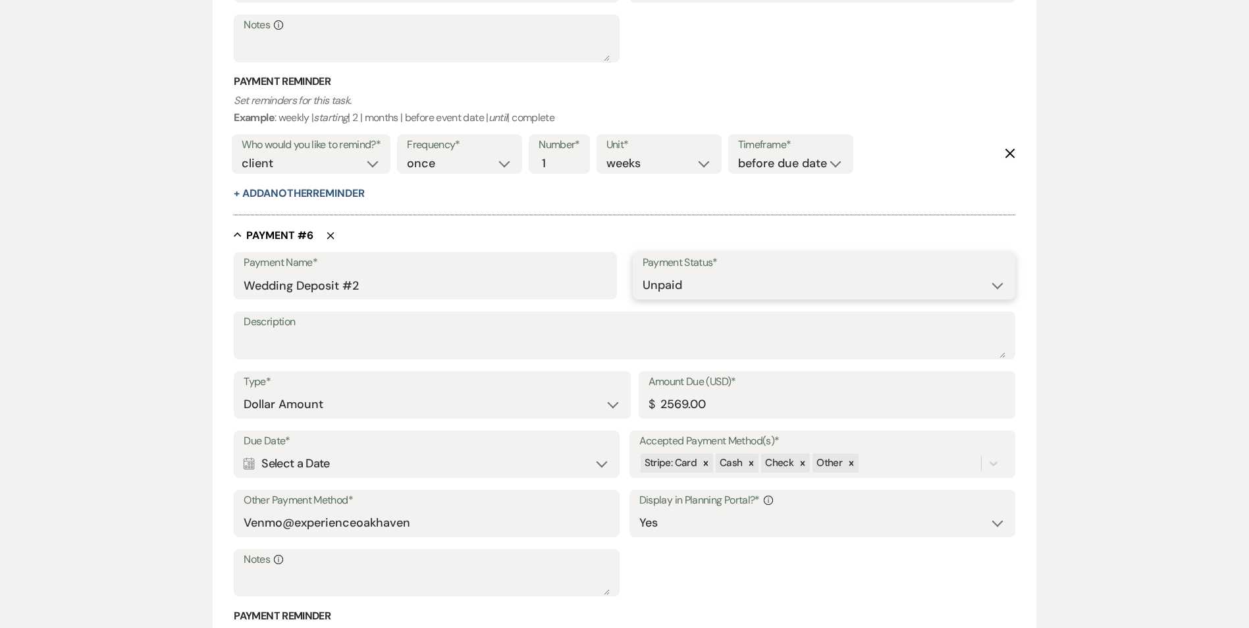
scroll to position [2831, 0]
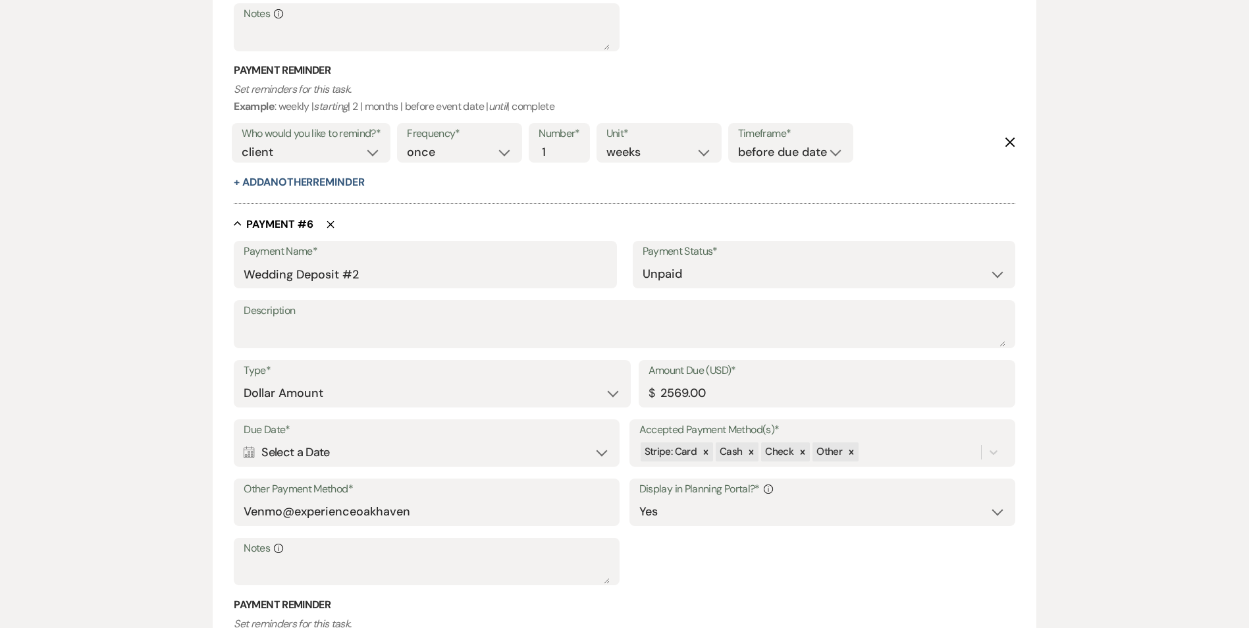
click at [500, 454] on div "Calendar Select a Date Expand" at bounding box center [427, 453] width 366 height 26
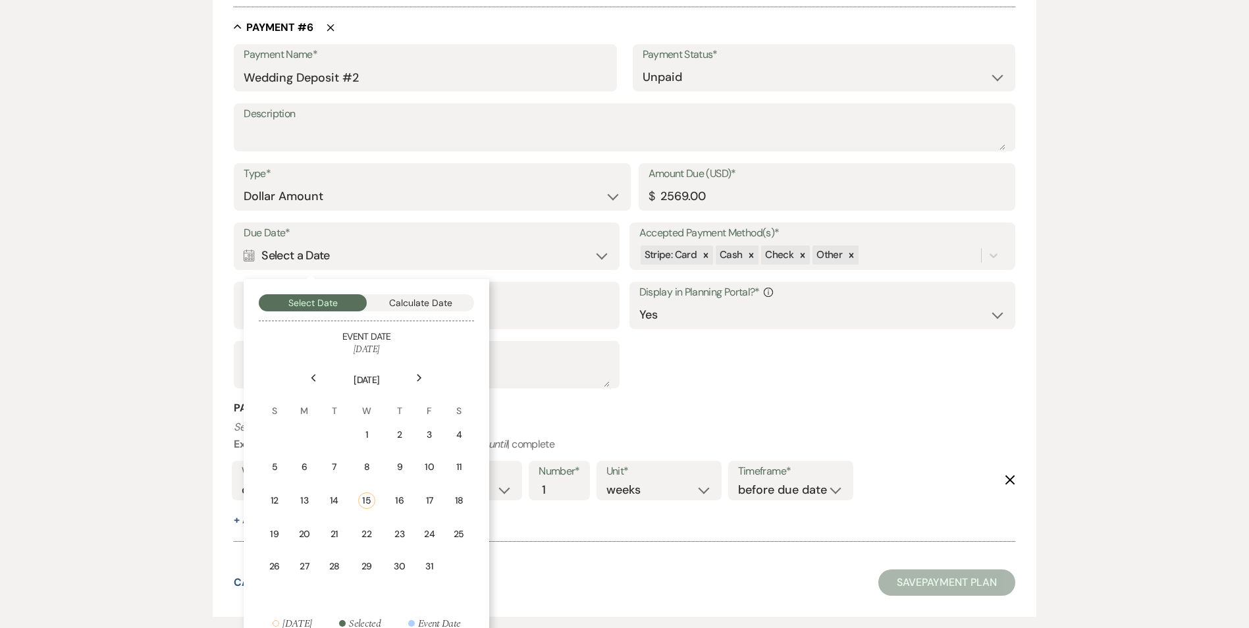
scroll to position [3029, 0]
click at [417, 383] on div "Next" at bounding box center [419, 377] width 21 height 21
click at [419, 378] on icon "Next" at bounding box center [419, 377] width 7 height 8
drag, startPoint x: 307, startPoint y: 490, endPoint x: 320, endPoint y: 491, distance: 13.2
click at [305, 490] on td "15" at bounding box center [304, 498] width 29 height 31
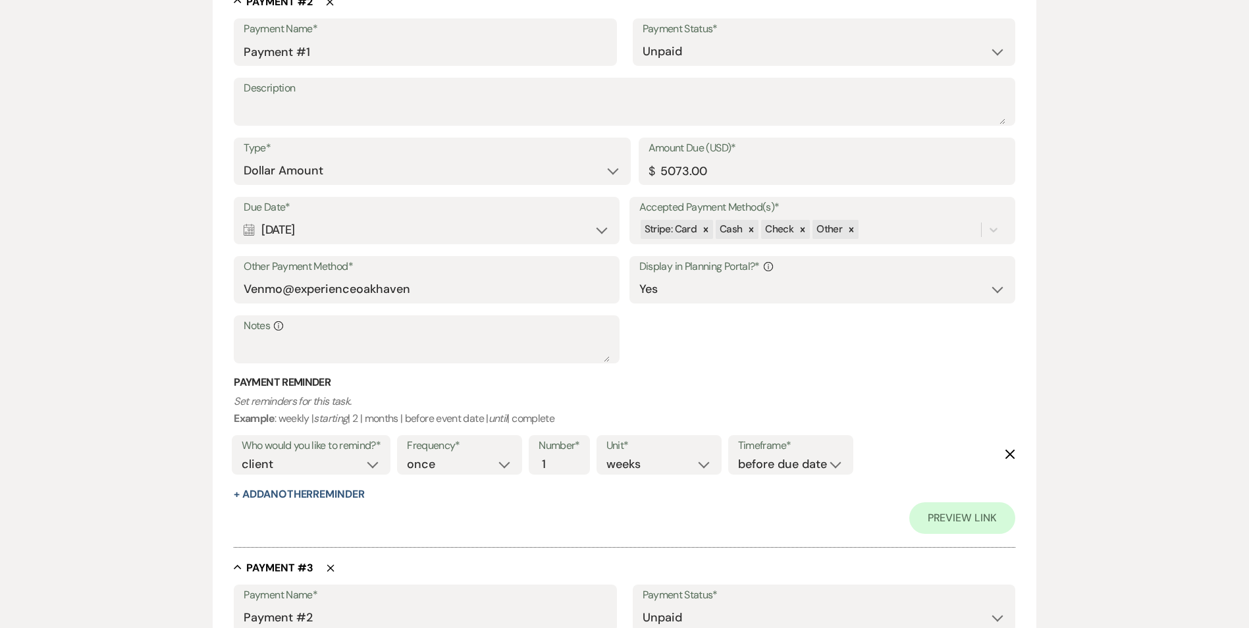
scroll to position [882, 0]
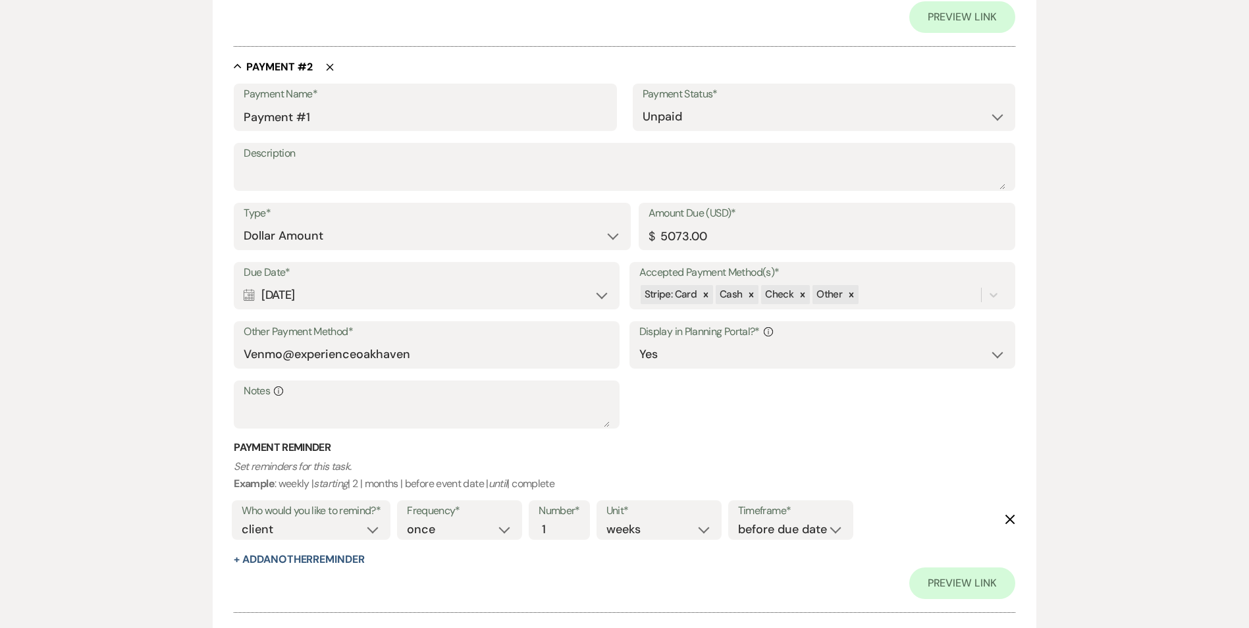
click at [600, 296] on div "Calendar [DATE] Expand" at bounding box center [427, 295] width 366 height 26
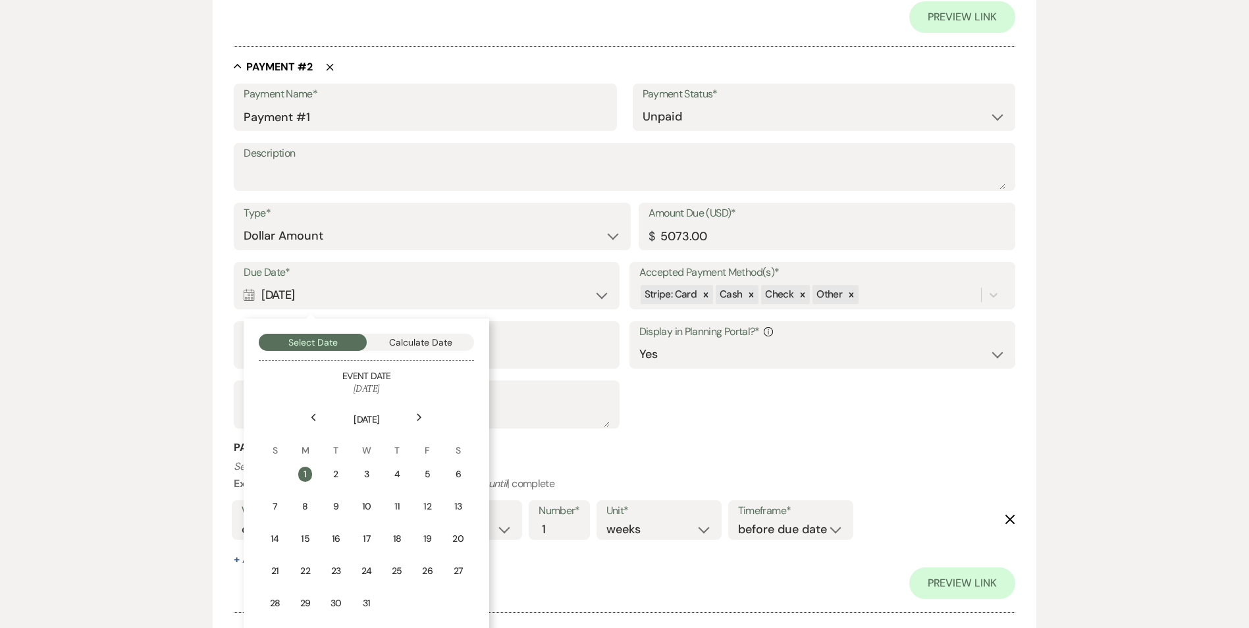
click at [419, 418] on icon "Next" at bounding box center [419, 417] width 7 height 8
click at [397, 535] on div "15" at bounding box center [397, 539] width 12 height 14
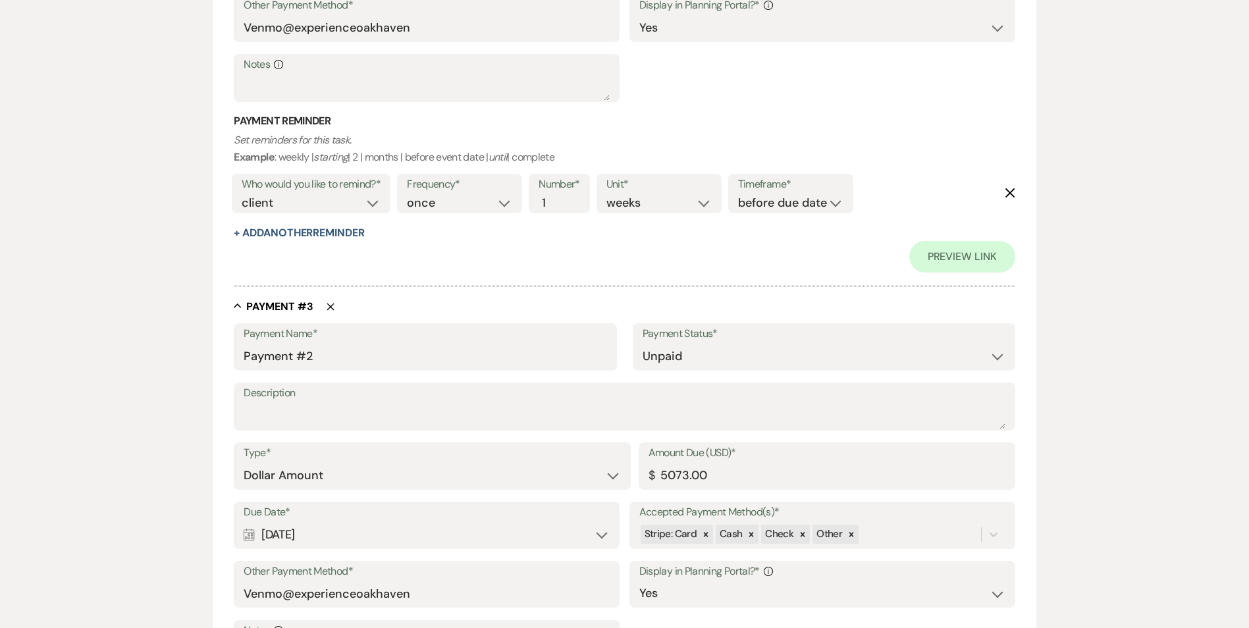
scroll to position [1211, 0]
click at [602, 533] on div "Calendar [DATE] Expand" at bounding box center [427, 532] width 366 height 26
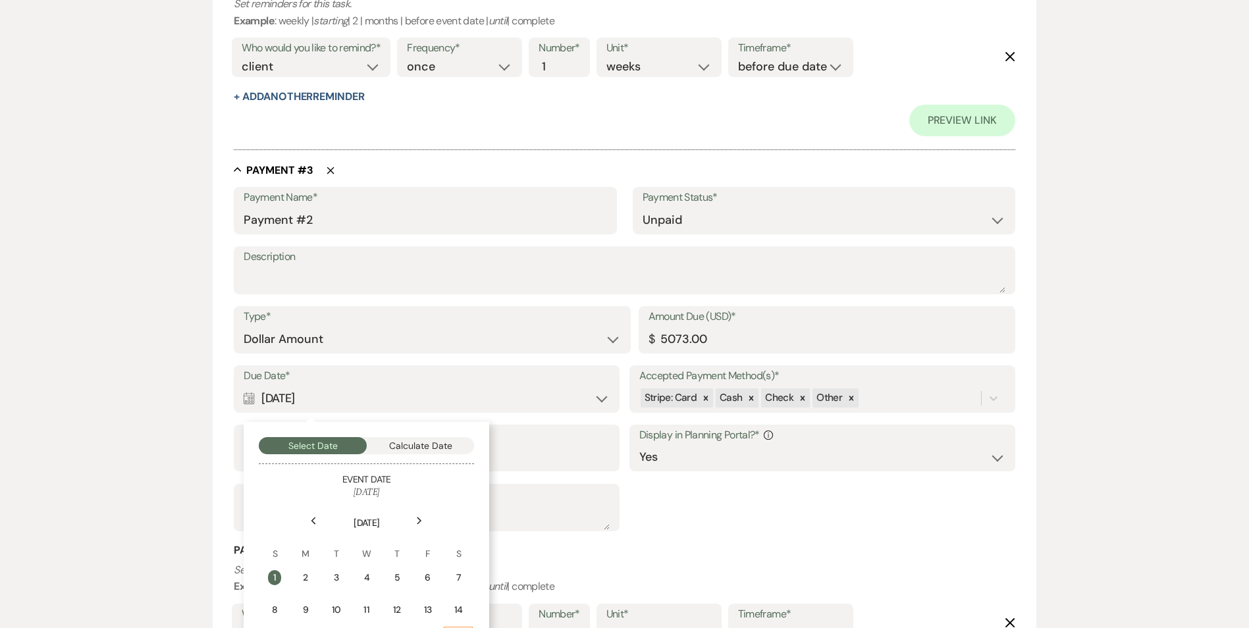
scroll to position [1475, 0]
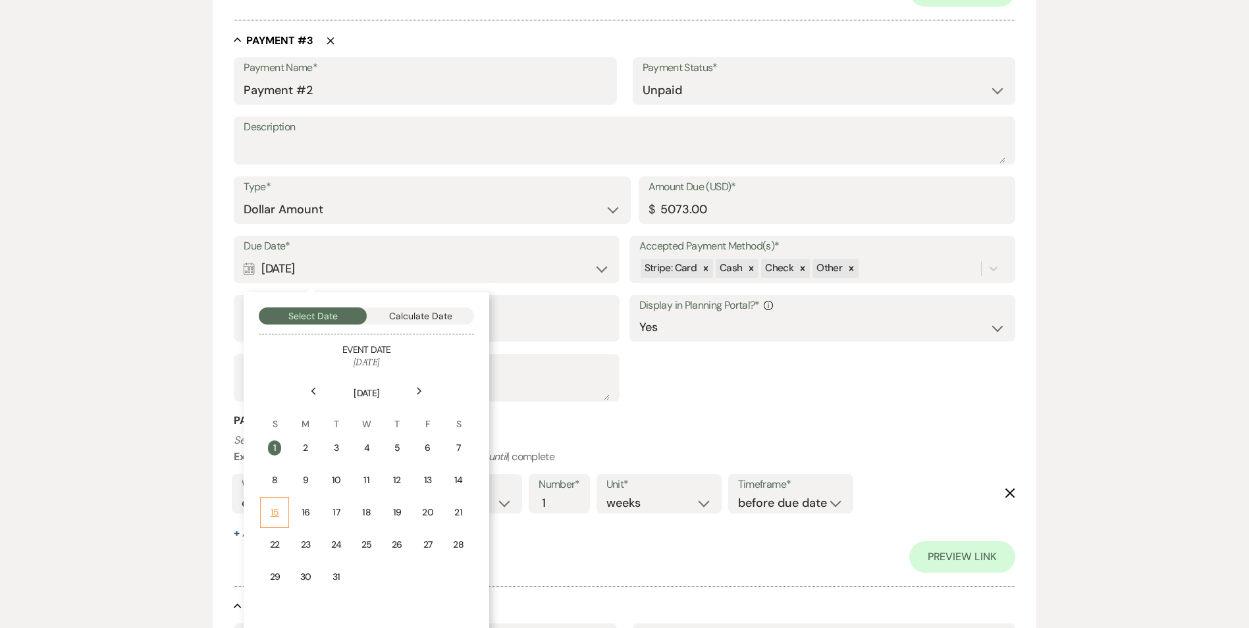
click at [269, 510] on div "15" at bounding box center [275, 513] width 12 height 14
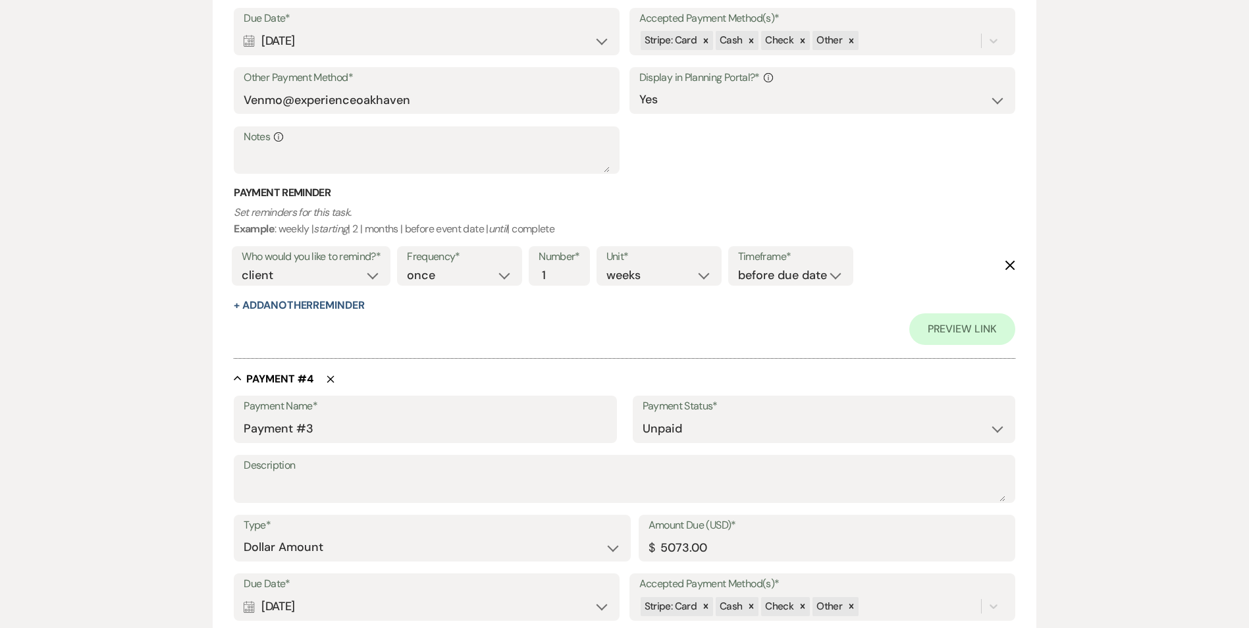
scroll to position [1409, 0]
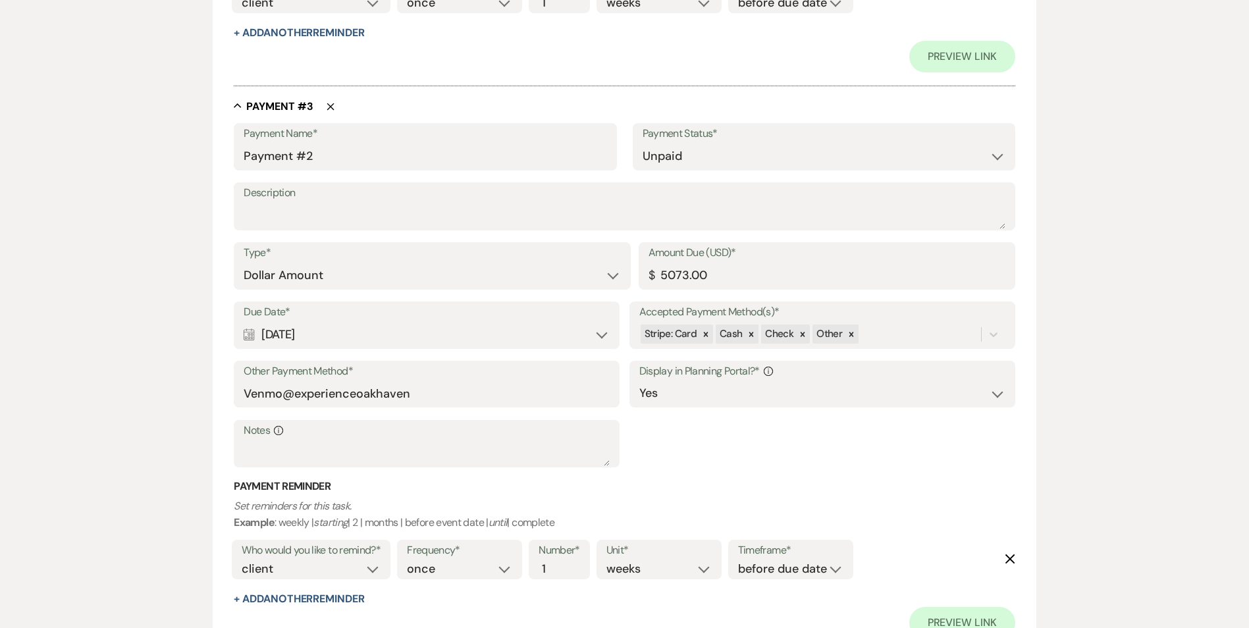
click at [596, 338] on div "Calendar [DATE] Expand" at bounding box center [427, 335] width 366 height 26
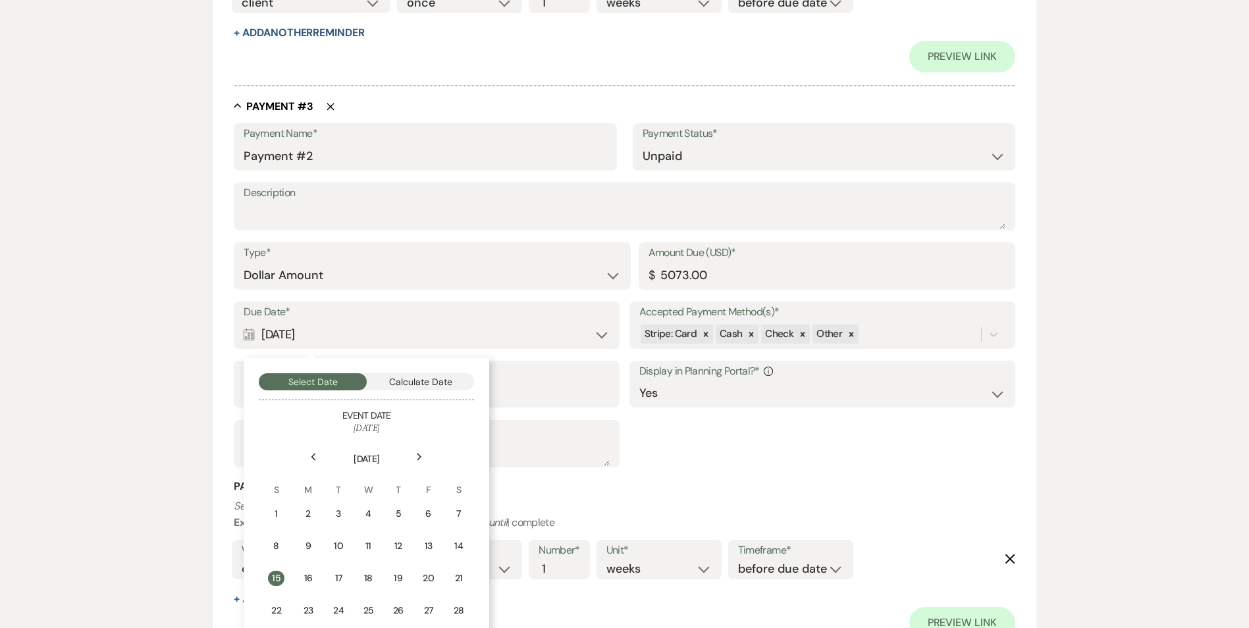
click at [419, 454] on use at bounding box center [419, 456] width 5 height 7
click at [359, 513] on td "1" at bounding box center [366, 513] width 29 height 31
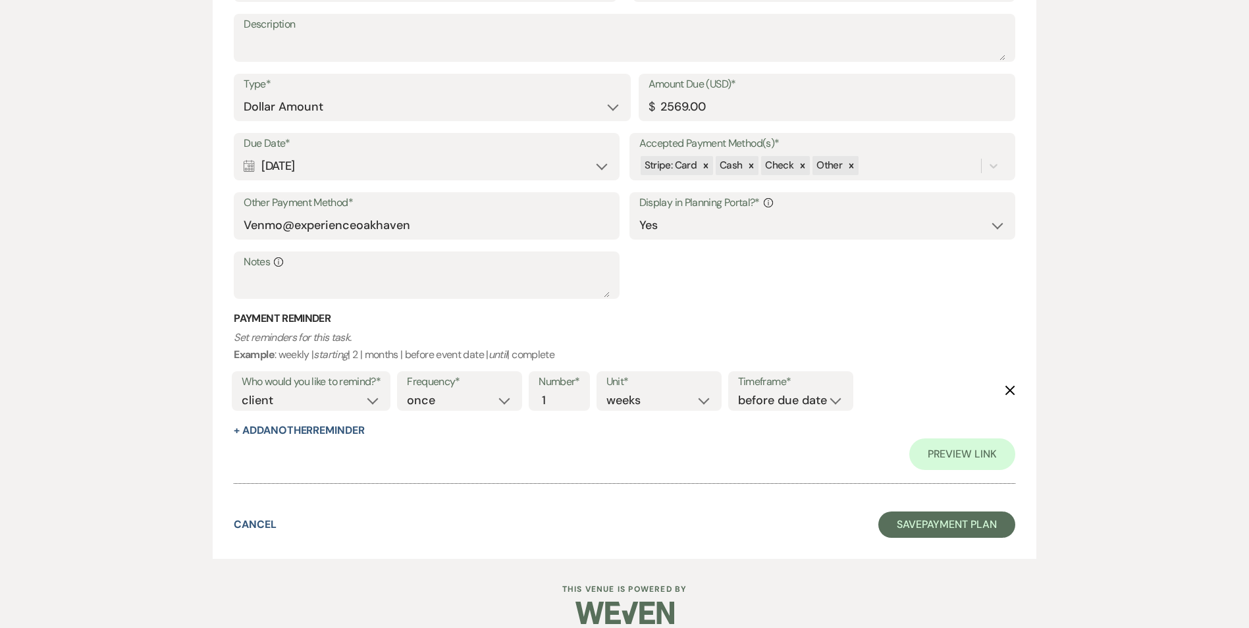
scroll to position [3291, 0]
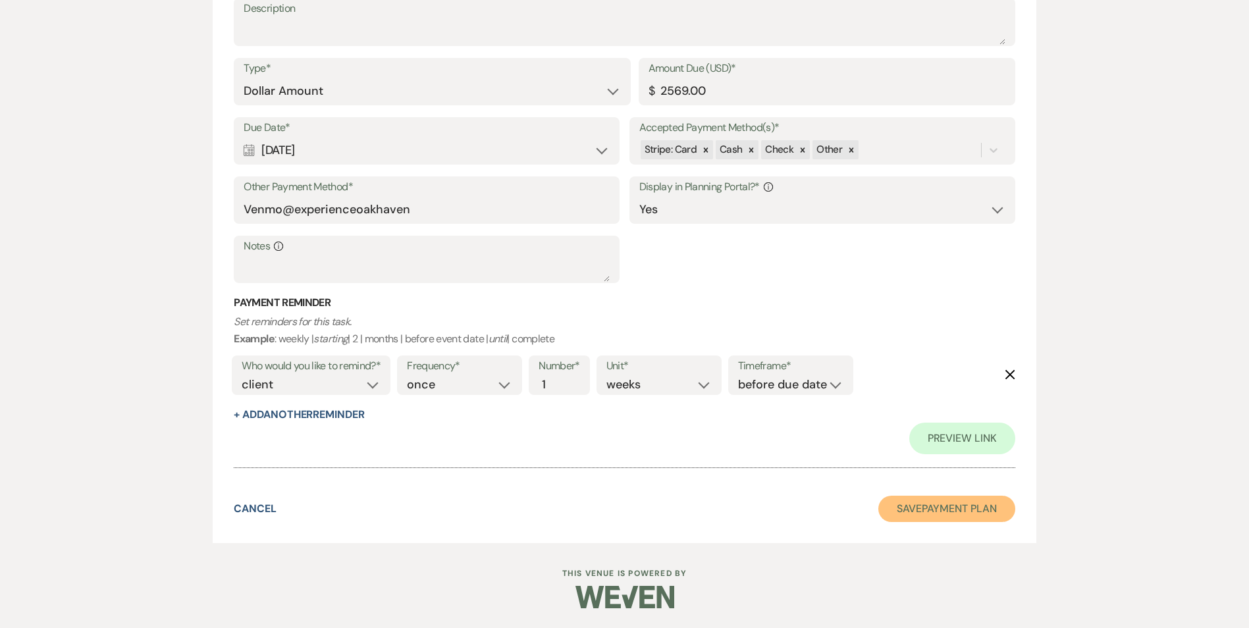
click at [949, 506] on button "Save Payment Plan" at bounding box center [946, 509] width 137 height 26
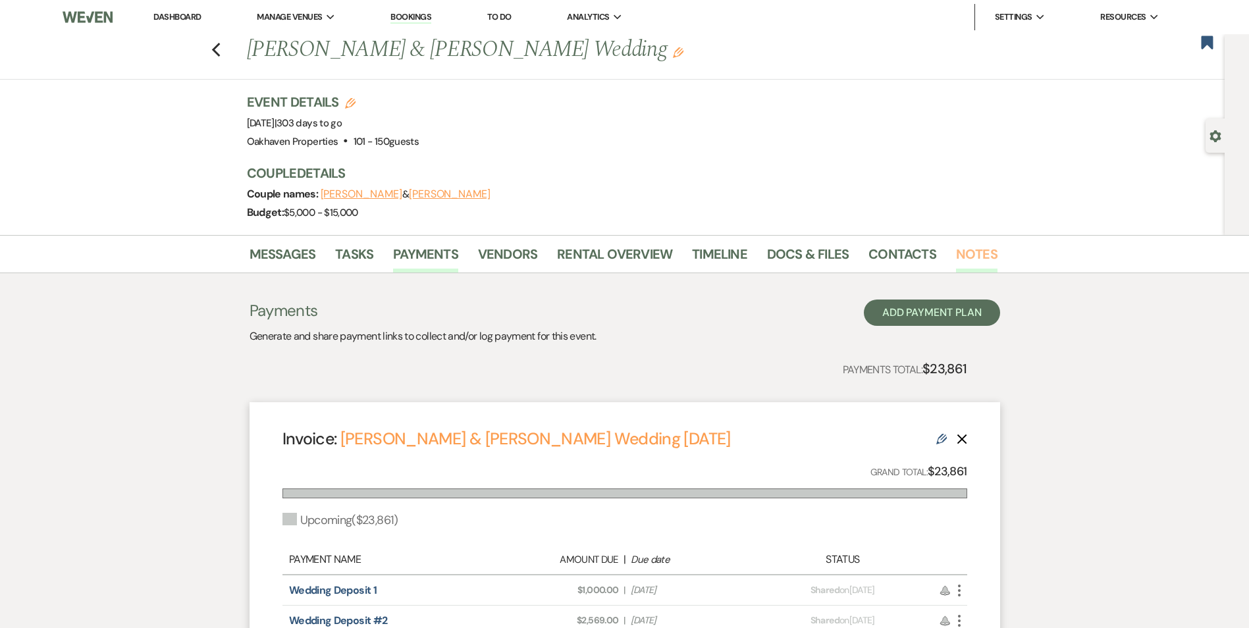
click at [963, 269] on link "Notes" at bounding box center [976, 258] width 41 height 29
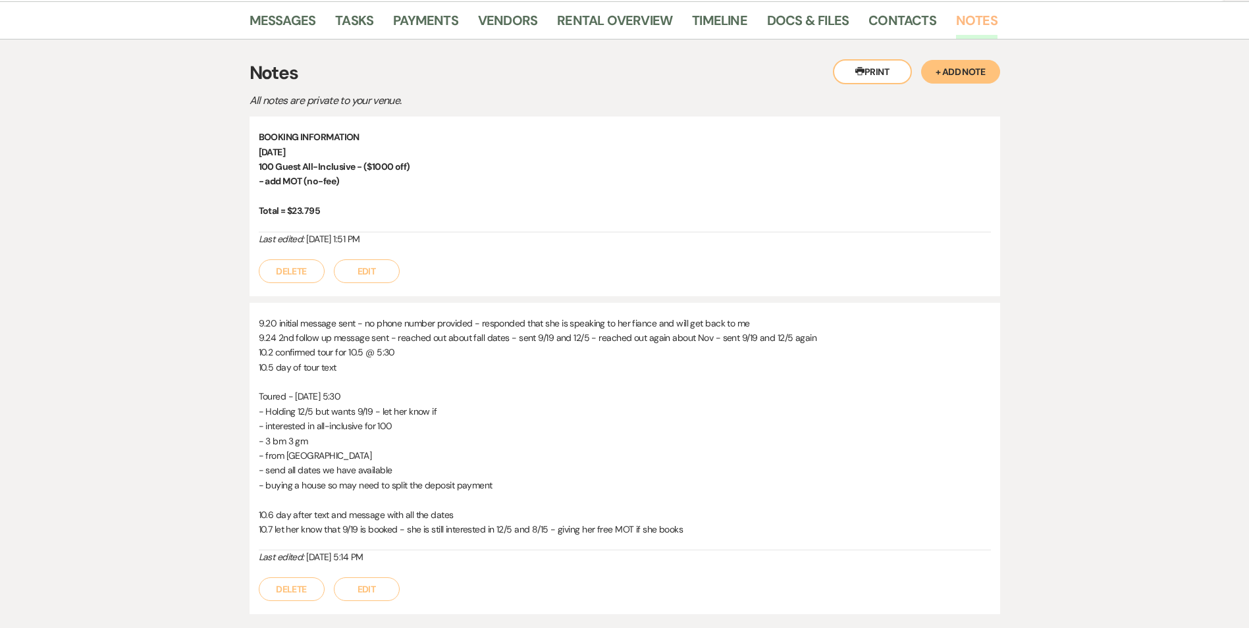
scroll to position [263, 0]
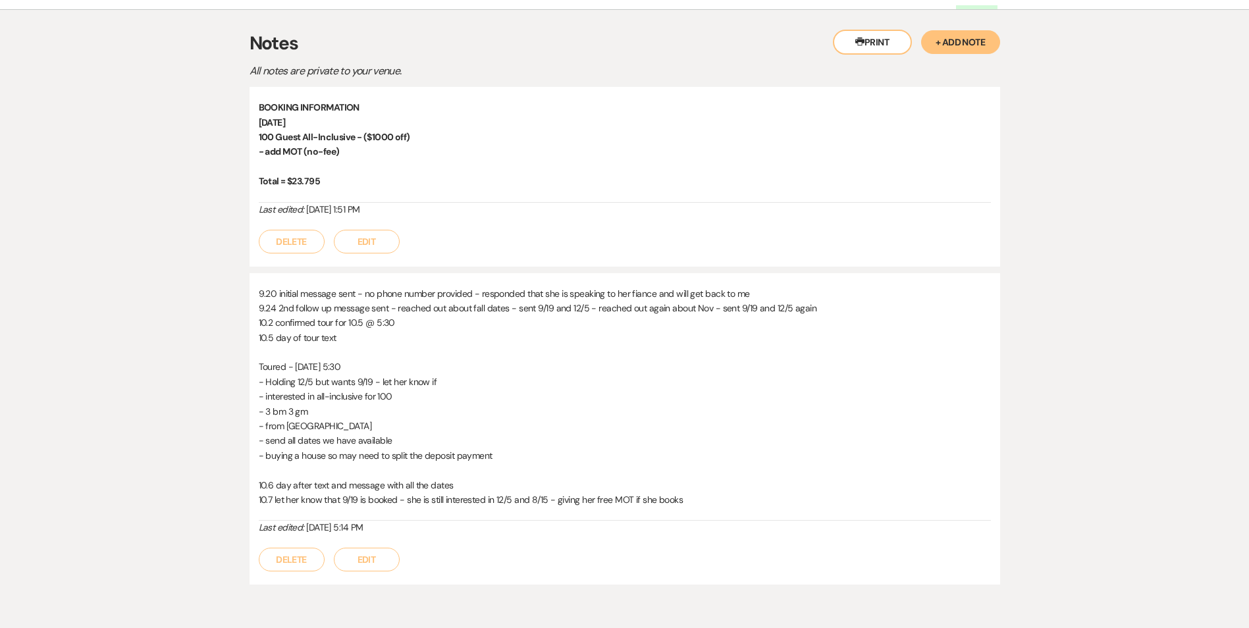
click at [363, 244] on button "Edit" at bounding box center [367, 242] width 66 height 24
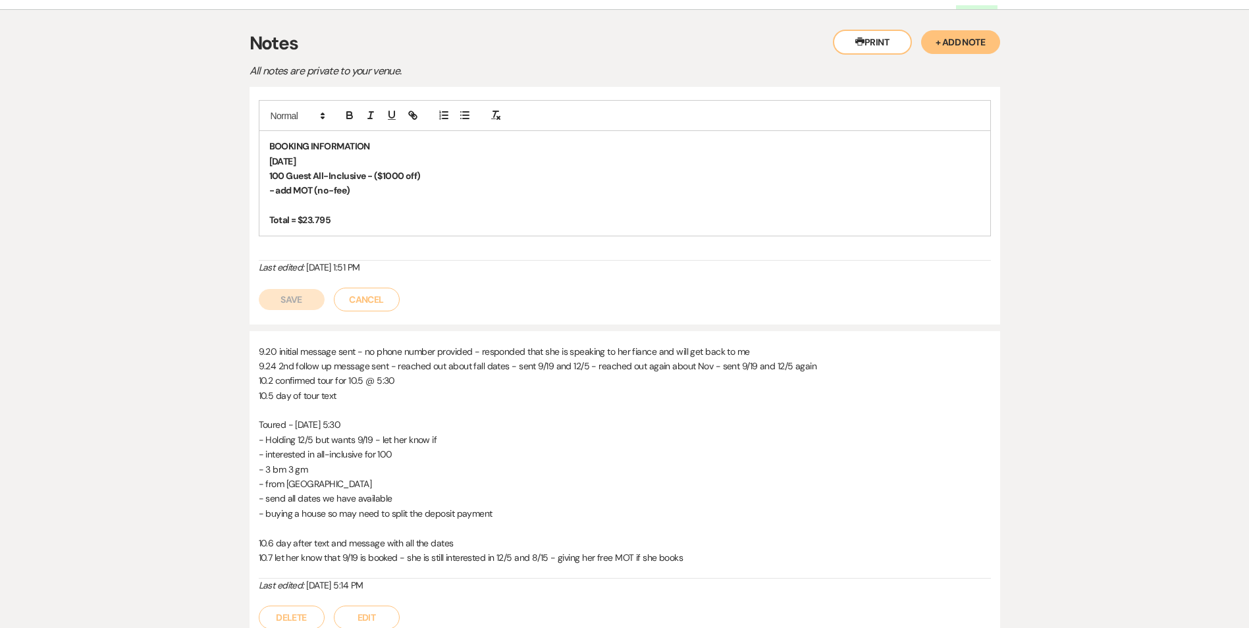
click at [356, 222] on p "Total = $23.795" at bounding box center [624, 220] width 711 height 14
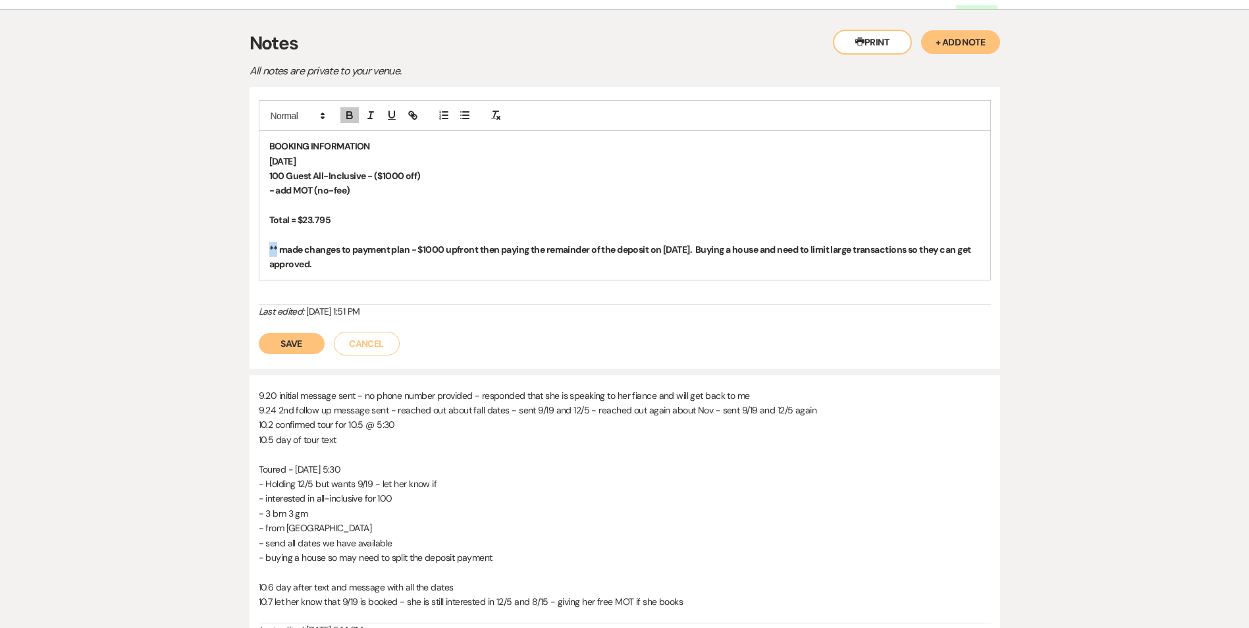
drag, startPoint x: 277, startPoint y: 250, endPoint x: 253, endPoint y: 255, distance: 24.3
click at [253, 254] on div "BOOKING INFORMATION [DATE] 100 Guest All-Inclusive - ($1000 off) - add MOT (no-…" at bounding box center [625, 228] width 751 height 282
click at [499, 251] on strong "10.15 made changes to payment plan - $1000 upfront then paying the remainder of…" at bounding box center [619, 257] width 701 height 26
click at [511, 253] on strong "10.15 made changes to payment plan - $1000 upfront then paying the remainder of…" at bounding box center [619, 257] width 701 height 26
click at [300, 344] on button "Save" at bounding box center [292, 343] width 66 height 21
